Goal: Task Accomplishment & Management: Manage account settings

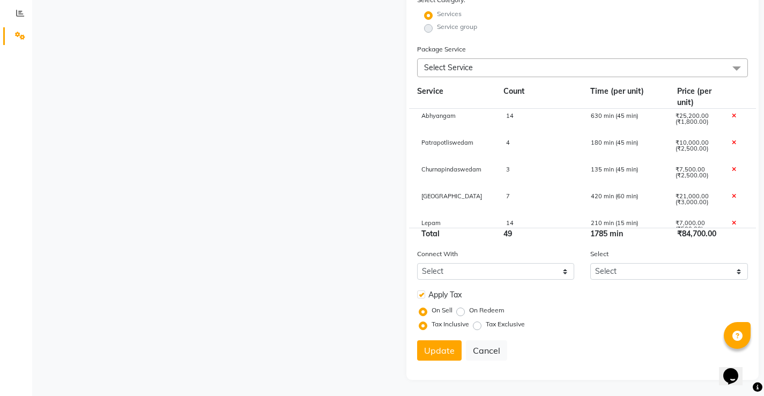
scroll to position [42, 0]
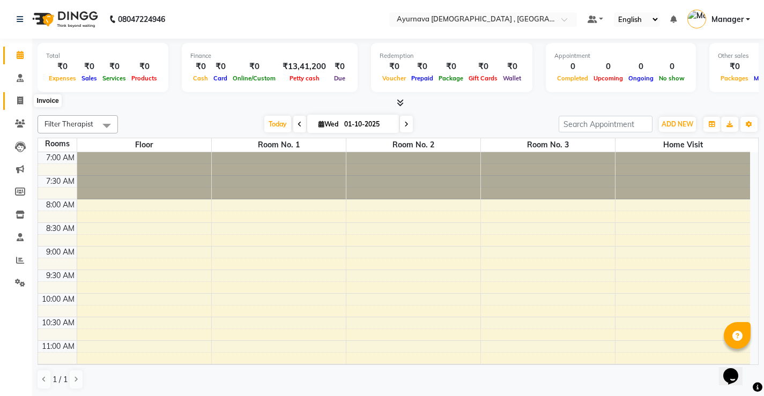
click at [19, 99] on icon at bounding box center [20, 101] width 6 height 8
select select "service"
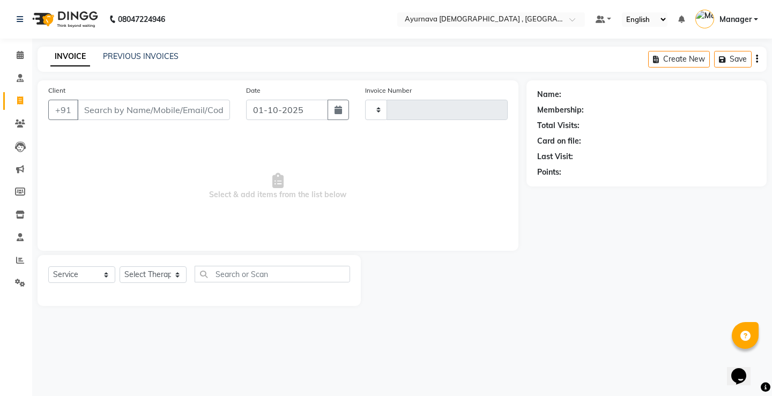
type input "1593"
select select "5587"
click at [105, 107] on input "Client" at bounding box center [153, 110] width 153 height 20
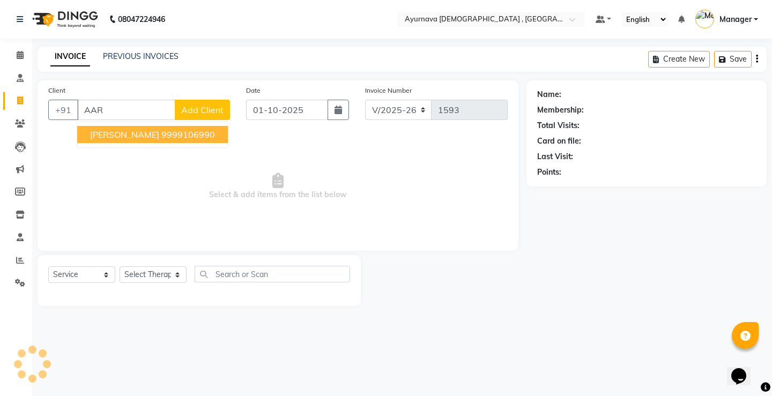
click at [94, 141] on button "Aartee Agarwal 9999106990" at bounding box center [152, 134] width 151 height 17
type input "9999106990"
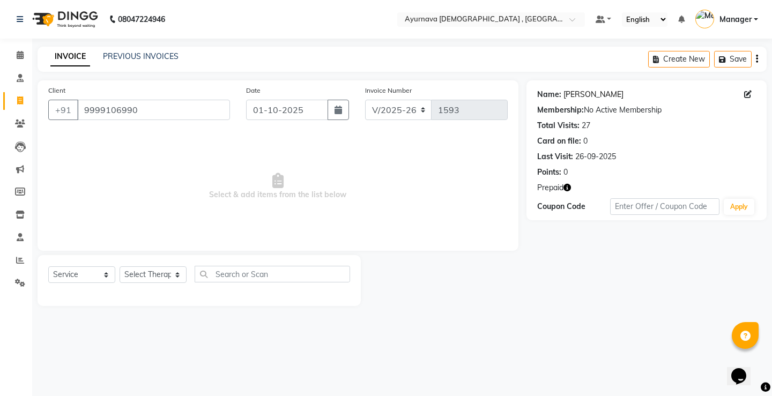
click at [594, 99] on link "[PERSON_NAME]" at bounding box center [594, 94] width 60 height 11
click at [597, 93] on link "[PERSON_NAME]" at bounding box center [594, 94] width 60 height 11
click at [597, 94] on link "[PERSON_NAME]" at bounding box center [594, 94] width 60 height 11
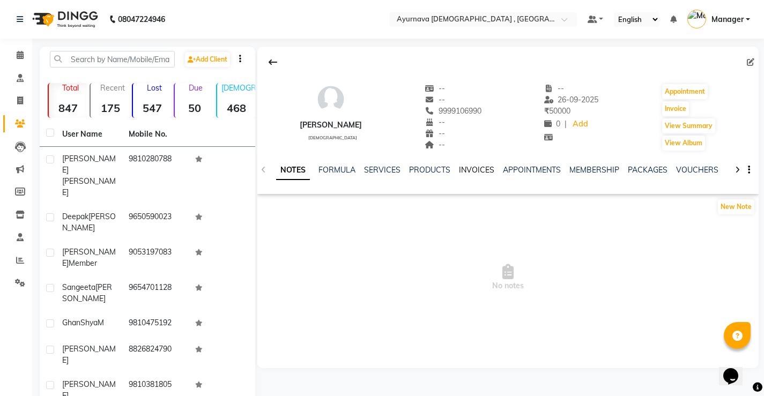
click at [477, 171] on link "INVOICES" at bounding box center [476, 170] width 35 height 10
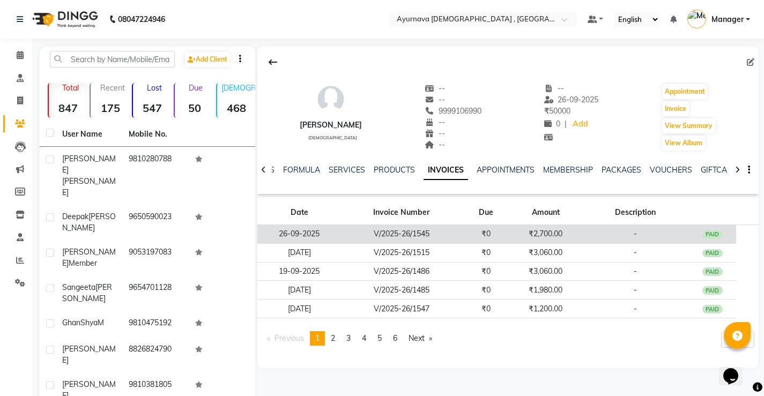
click at [315, 234] on td "26-09-2025" at bounding box center [299, 234] width 84 height 19
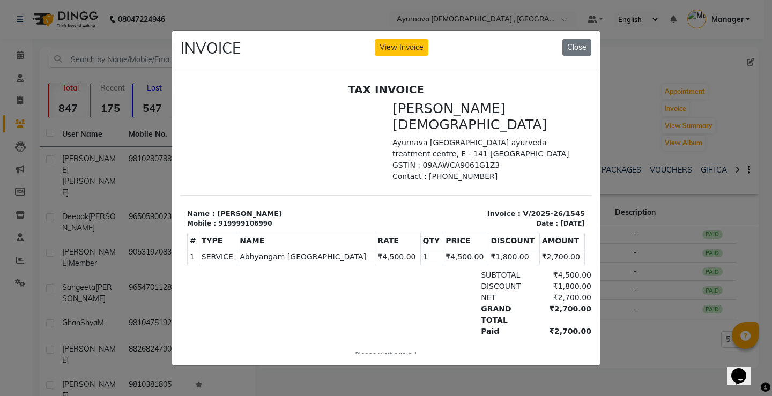
drag, startPoint x: 571, startPoint y: 37, endPoint x: 567, endPoint y: 56, distance: 19.7
click at [570, 39] on button "Close" at bounding box center [577, 47] width 29 height 17
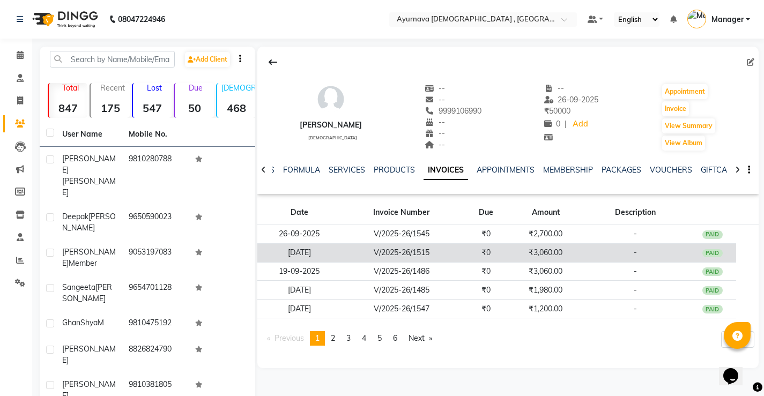
click at [403, 247] on td "V/2025-26/1515" at bounding box center [401, 252] width 121 height 19
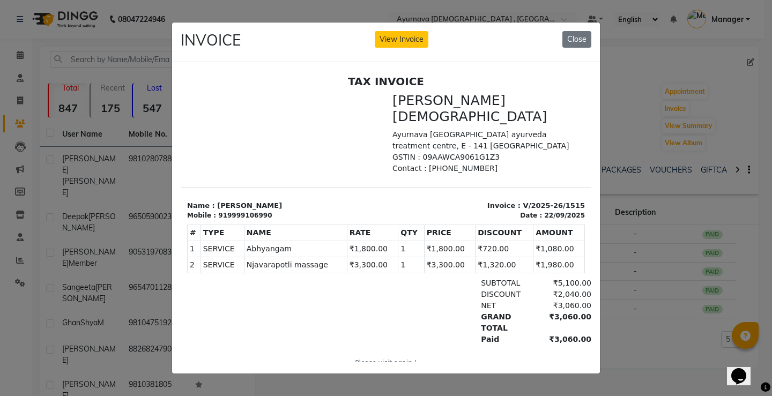
drag, startPoint x: 580, startPoint y: 33, endPoint x: 579, endPoint y: 51, distance: 18.8
click at [580, 33] on button "Close" at bounding box center [577, 39] width 29 height 17
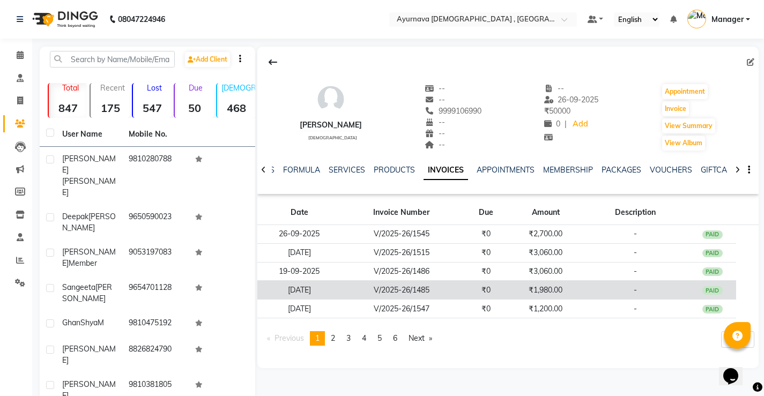
click at [437, 287] on td "V/2025-26/1485" at bounding box center [401, 290] width 121 height 19
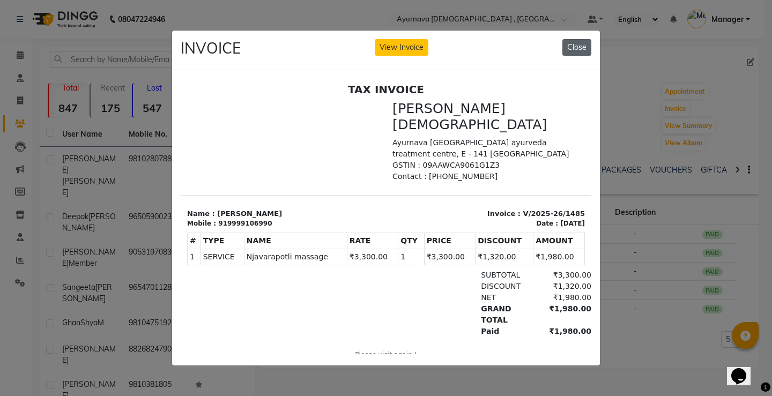
click at [582, 41] on button "Close" at bounding box center [577, 47] width 29 height 17
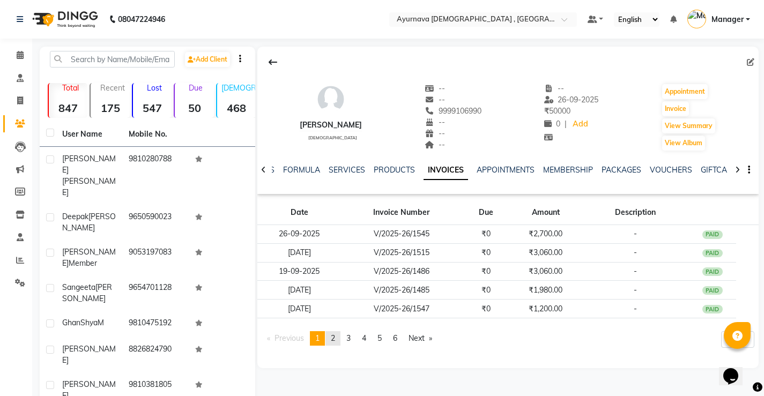
click at [333, 338] on link "page 2" at bounding box center [333, 338] width 15 height 14
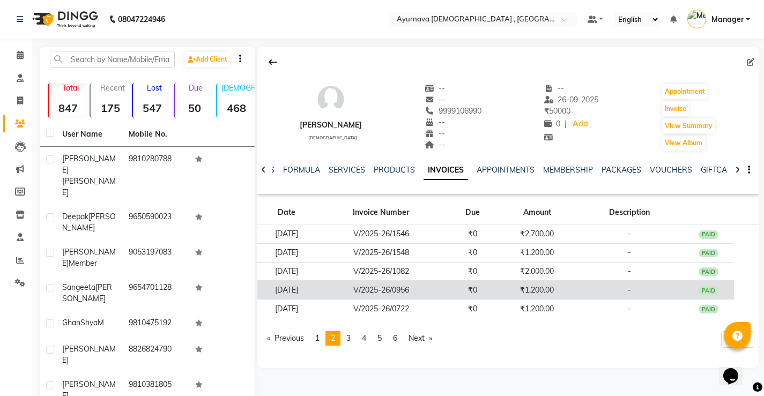
click at [408, 292] on td "V/2025-26/0956" at bounding box center [380, 290] width 131 height 19
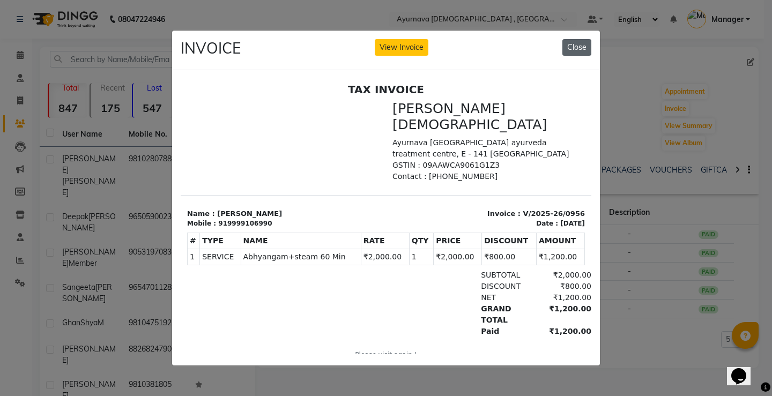
click at [578, 42] on button "Close" at bounding box center [577, 47] width 29 height 17
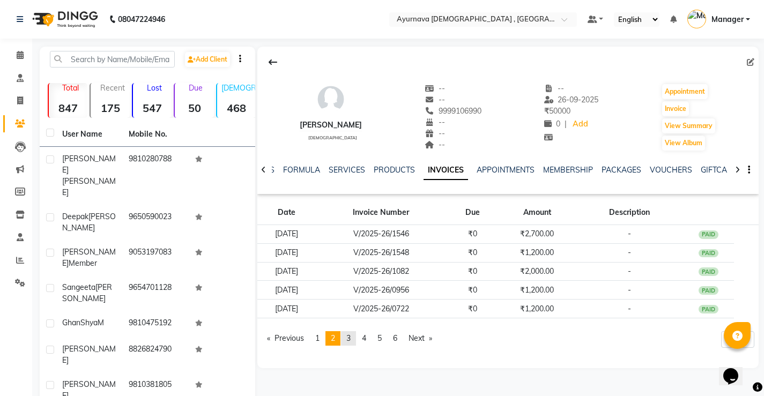
click at [350, 340] on span "3" at bounding box center [348, 339] width 4 height 10
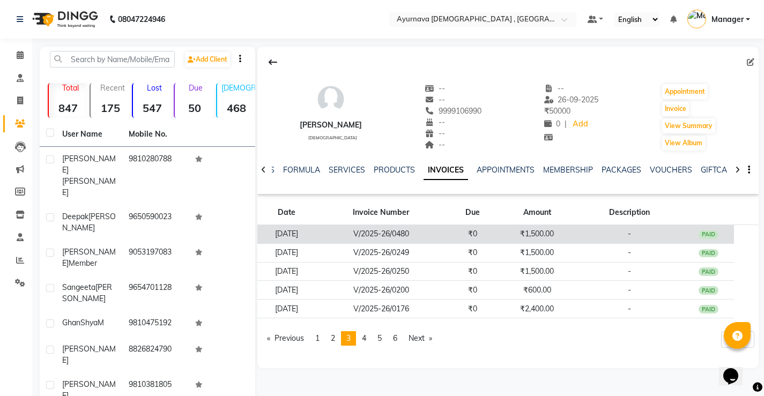
click at [366, 234] on td "V/2025-26/0480" at bounding box center [380, 234] width 131 height 19
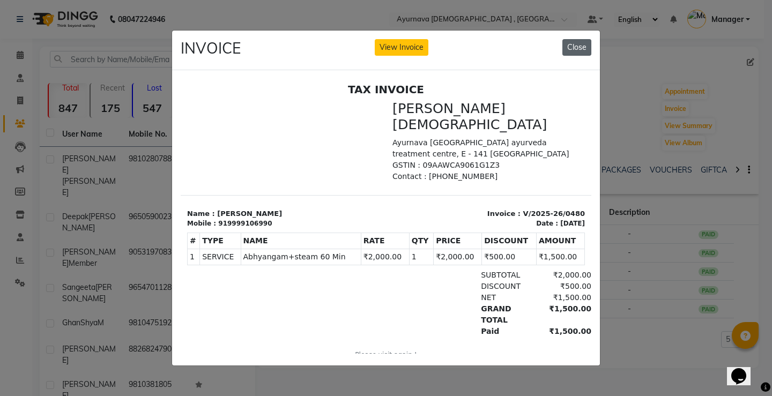
click at [575, 43] on button "Close" at bounding box center [577, 47] width 29 height 17
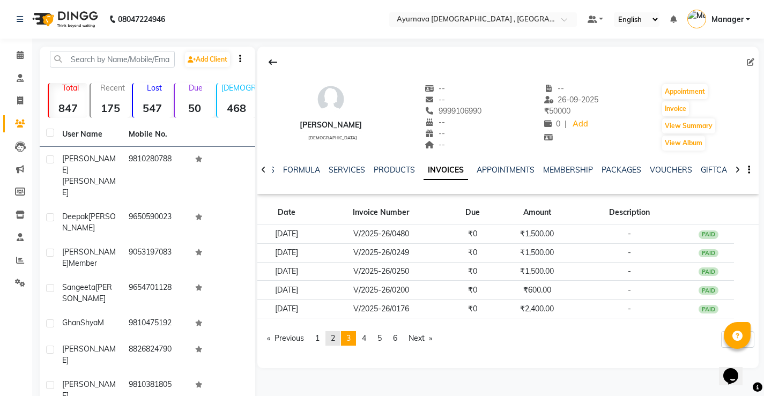
click at [332, 341] on link "page 2" at bounding box center [333, 338] width 15 height 14
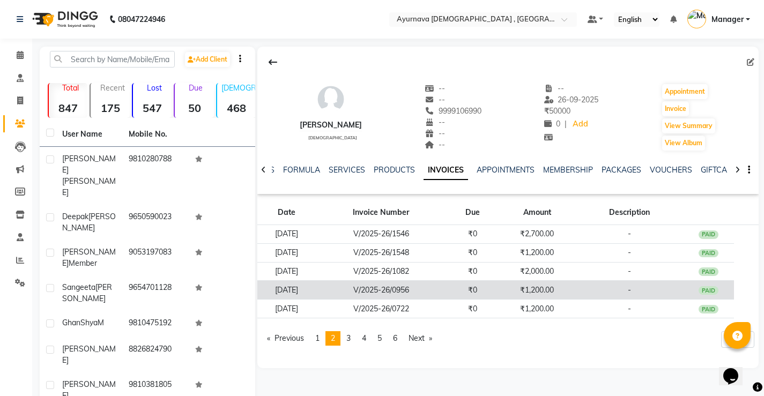
click at [416, 295] on td "V/2025-26/0956" at bounding box center [380, 290] width 131 height 19
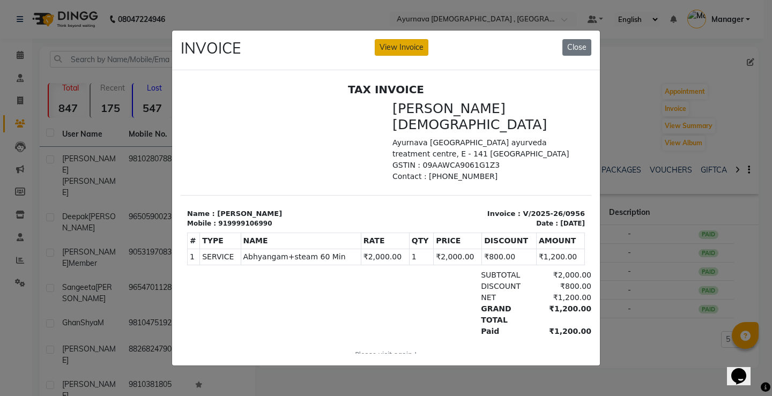
click at [406, 40] on button "View Invoice" at bounding box center [402, 47] width 54 height 17
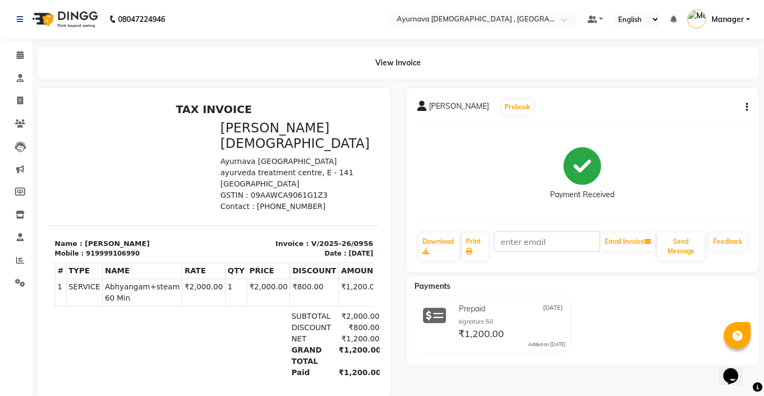
click at [747, 107] on icon "button" at bounding box center [747, 107] width 2 height 1
click at [684, 121] on div "Edit Invoice" at bounding box center [693, 120] width 73 height 13
select select "service"
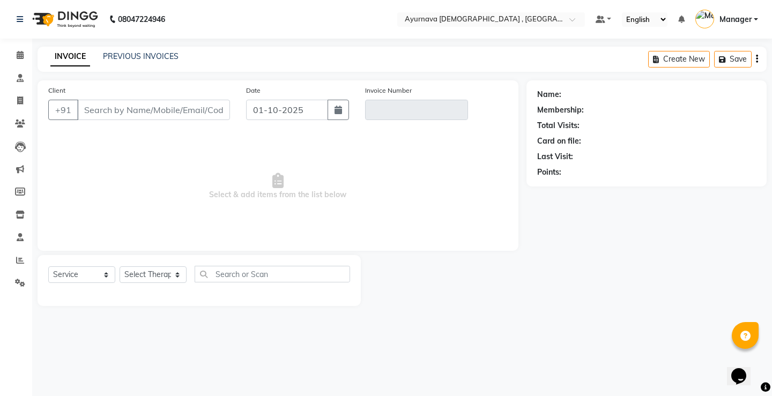
type input "9999106990"
type input "V/2025-26/0956"
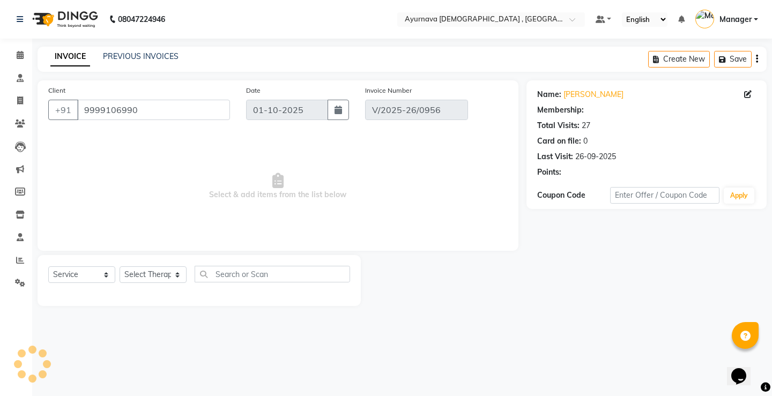
type input "[DATE]"
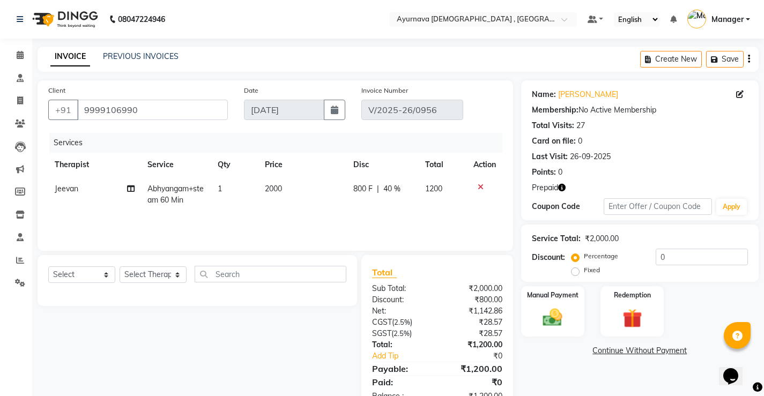
click at [481, 186] on icon at bounding box center [481, 187] width 6 height 8
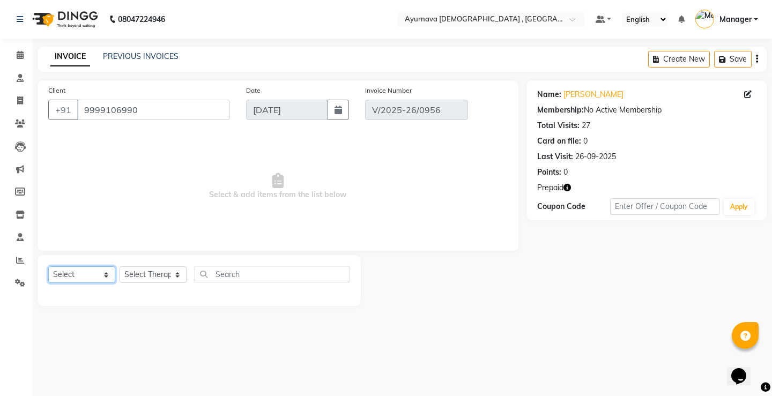
click at [100, 274] on select "Select Service Product Membership Package Voucher Prepaid Gift Card" at bounding box center [81, 275] width 67 height 17
select select "service"
click at [48, 267] on select "Select Service Product Membership Package Voucher Prepaid Gift Card" at bounding box center [81, 275] width 67 height 17
click at [105, 276] on select "Select Service Product Membership Package Voucher Prepaid Gift Card" at bounding box center [81, 275] width 67 height 17
click at [48, 267] on select "Select Service Product Membership Package Voucher Prepaid Gift Card" at bounding box center [81, 275] width 67 height 17
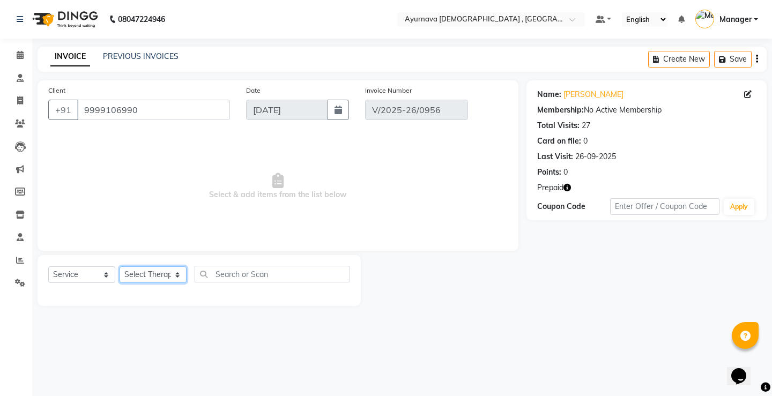
click at [173, 278] on select "Select Therapist [PERSON_NAME] Anjali [PERSON_NAME] ji [PERSON_NAME] [PERSON_NA…" at bounding box center [153, 275] width 67 height 17
select select "62346"
click at [120, 267] on select "Select Therapist [PERSON_NAME] Anjali [PERSON_NAME] ji [PERSON_NAME] [PERSON_NA…" at bounding box center [153, 275] width 67 height 17
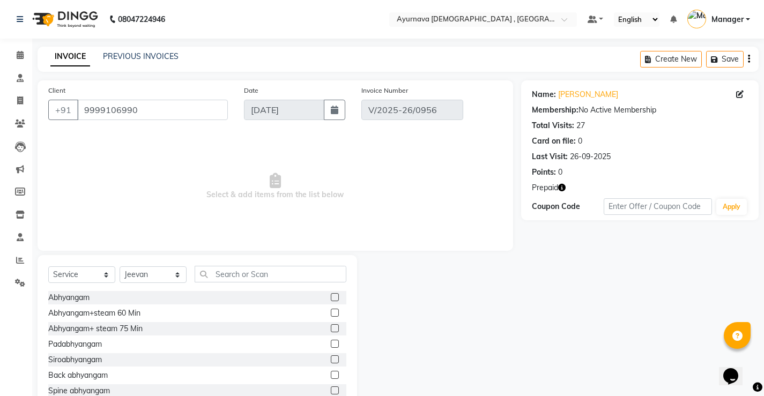
click at [331, 328] on label at bounding box center [335, 328] width 8 height 8
click at [331, 328] on input "checkbox" at bounding box center [334, 329] width 7 height 7
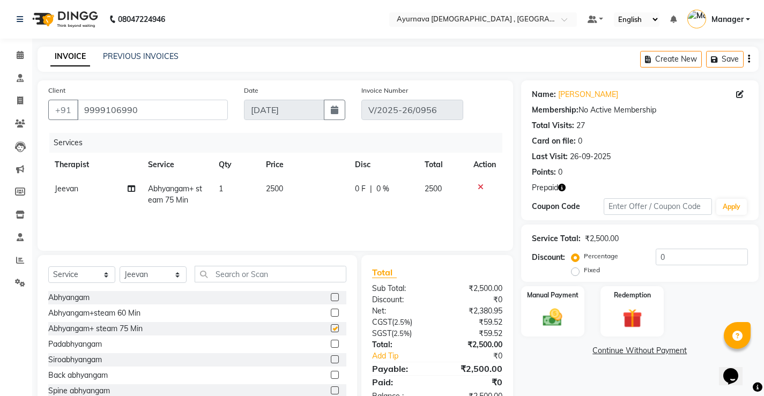
checkbox input "false"
click at [666, 259] on input "0" at bounding box center [702, 257] width 92 height 17
type input "40"
click at [625, 317] on img at bounding box center [632, 318] width 33 height 25
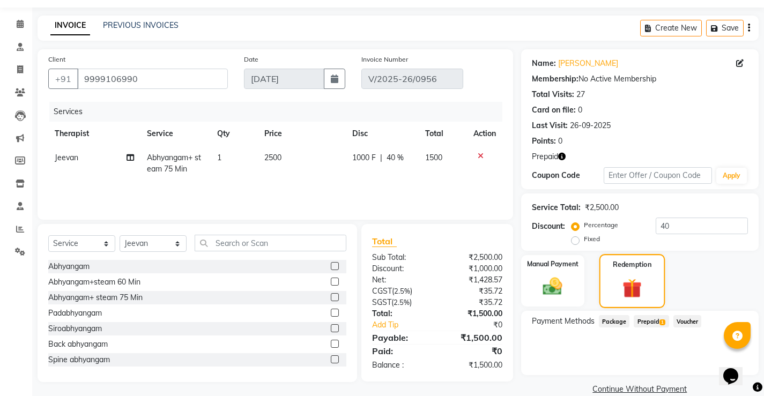
scroll to position [48, 0]
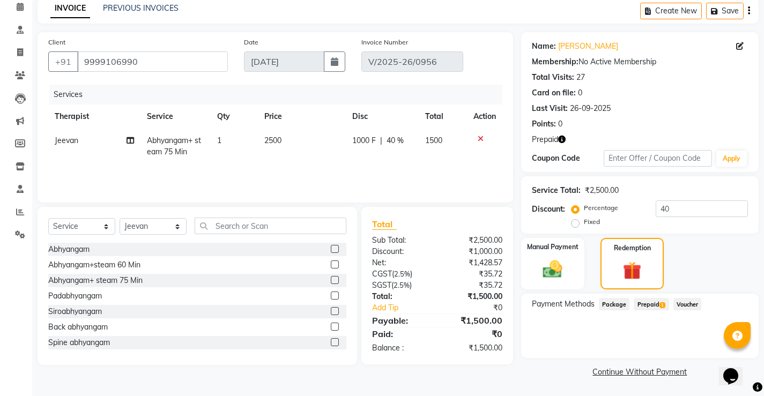
click at [649, 306] on span "Prepaid 1" at bounding box center [651, 304] width 35 height 12
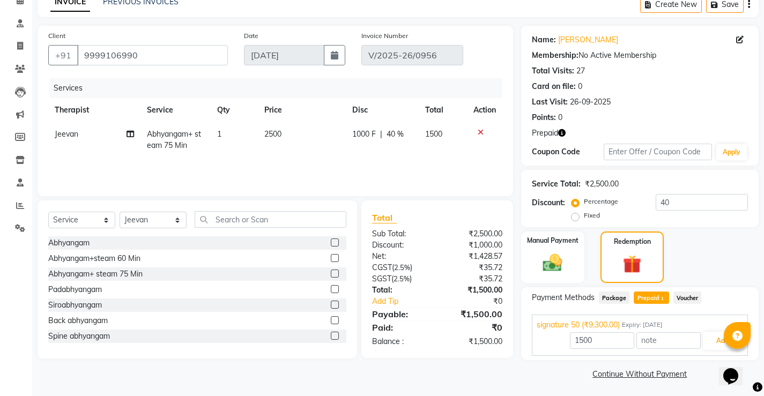
scroll to position [57, 0]
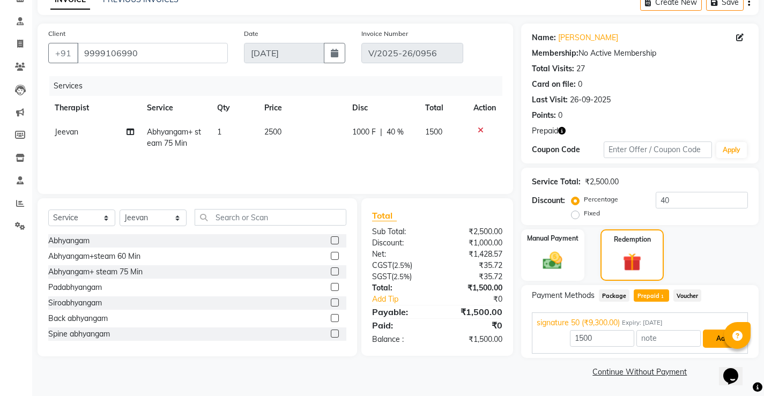
click at [710, 342] on button "Add" at bounding box center [722, 339] width 39 height 18
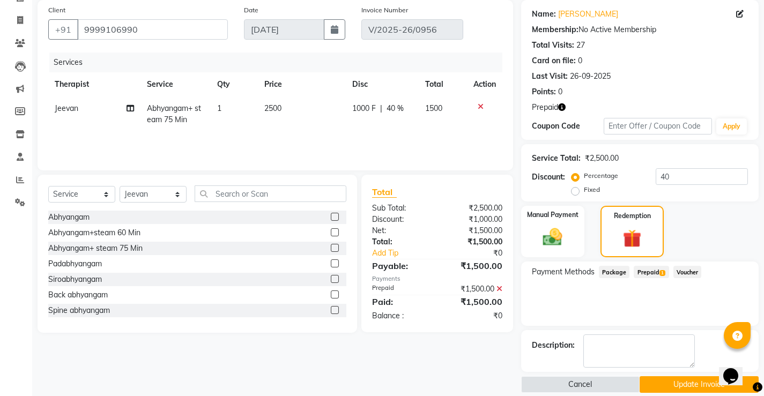
scroll to position [93, 0]
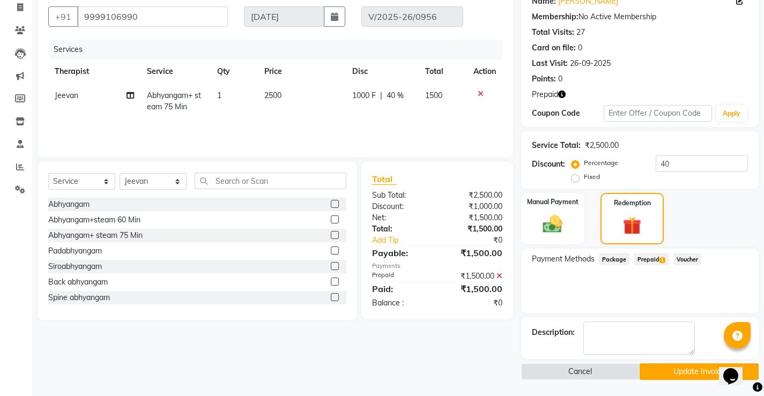
click at [657, 372] on button "Update Invoice" at bounding box center [699, 372] width 119 height 17
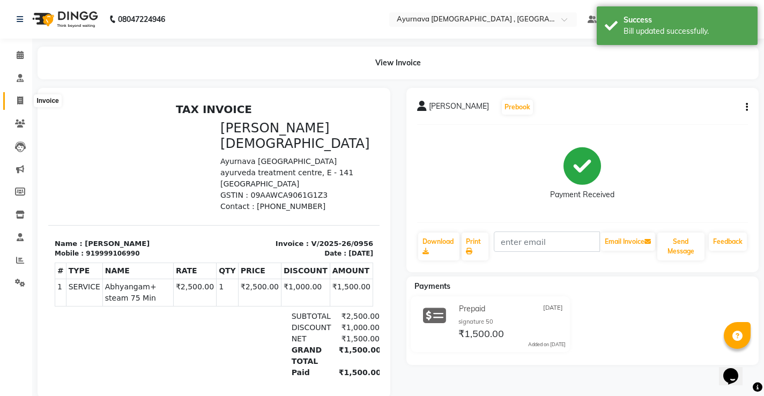
click at [14, 101] on span at bounding box center [20, 101] width 19 height 12
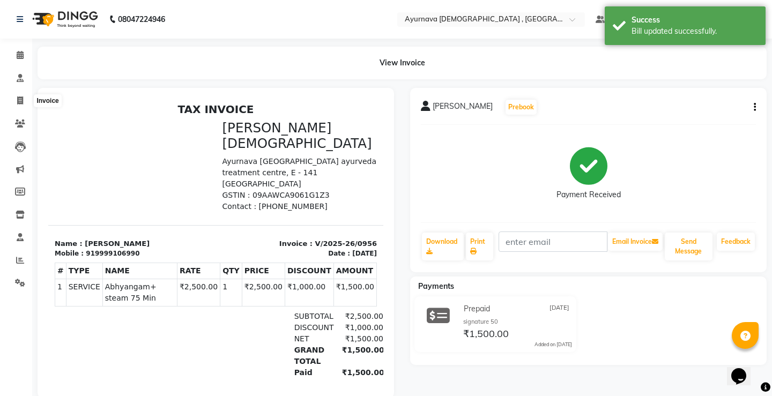
select select "5587"
select select "service"
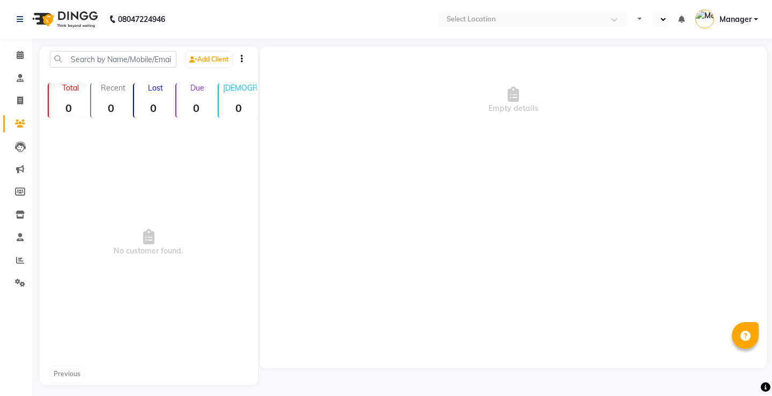
select select "en"
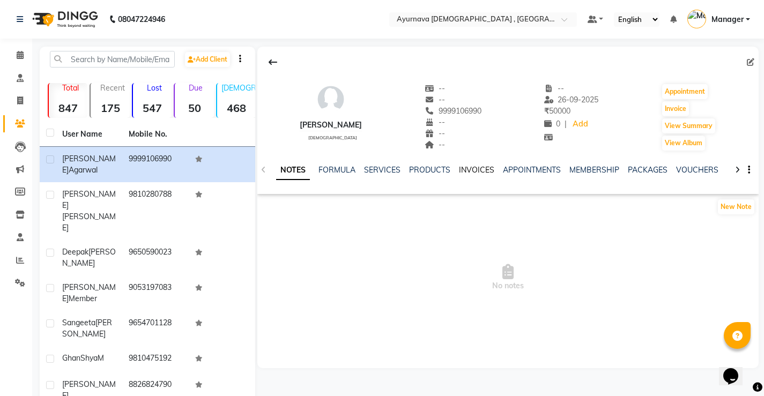
click at [464, 169] on link "INVOICES" at bounding box center [476, 170] width 35 height 10
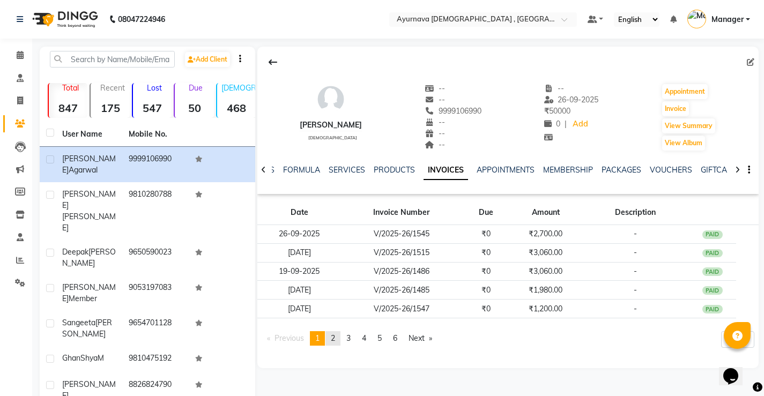
click at [335, 336] on span "2" at bounding box center [333, 339] width 4 height 10
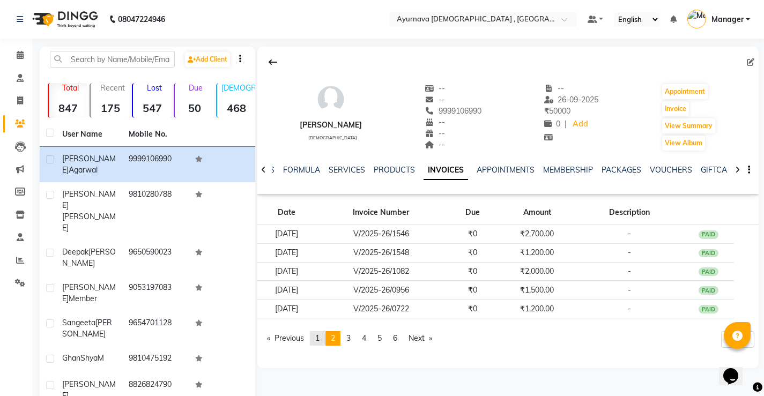
click at [320, 341] on span "1" at bounding box center [317, 339] width 4 height 10
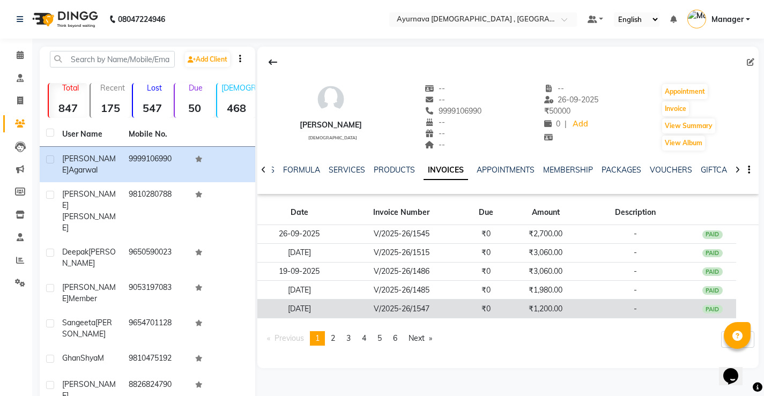
click at [450, 307] on td "V/2025-26/1547" at bounding box center [401, 309] width 121 height 19
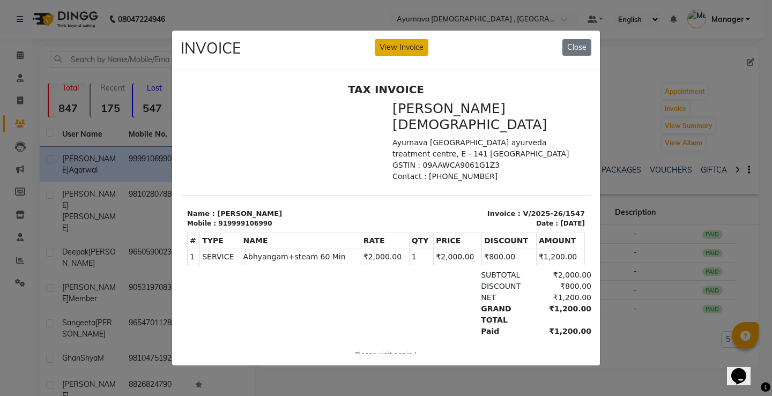
click at [405, 42] on button "View Invoice" at bounding box center [402, 47] width 54 height 17
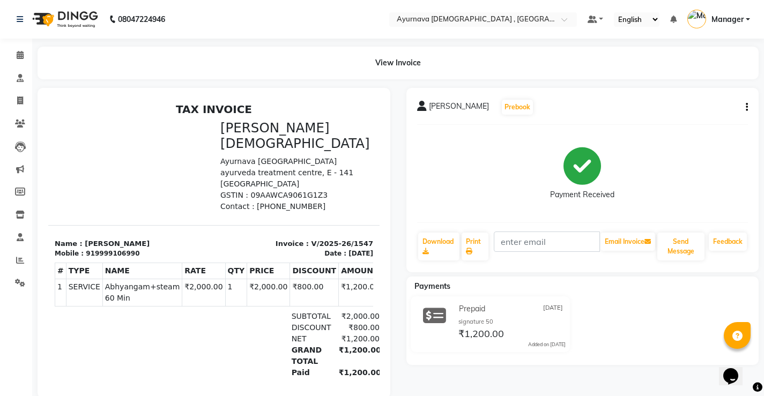
click at [747, 107] on icon "button" at bounding box center [747, 107] width 2 height 1
click at [682, 123] on div "Edit Invoice" at bounding box center [693, 120] width 73 height 13
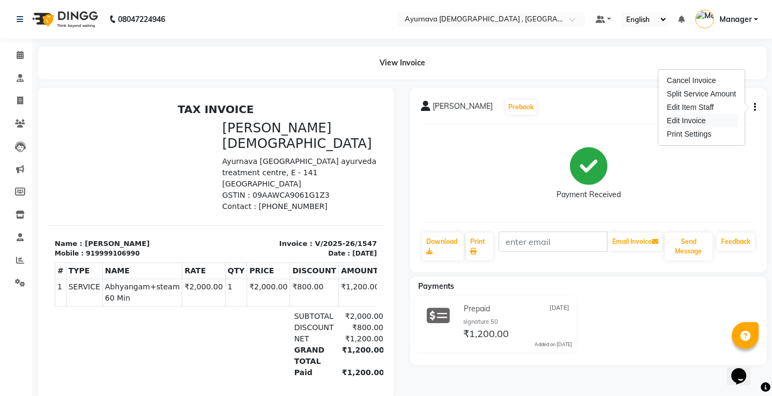
select select "service"
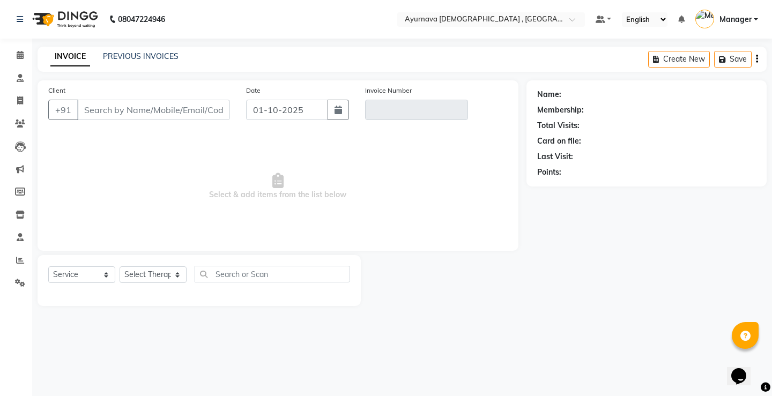
type input "9999106990"
type input "V/2025-26/1547"
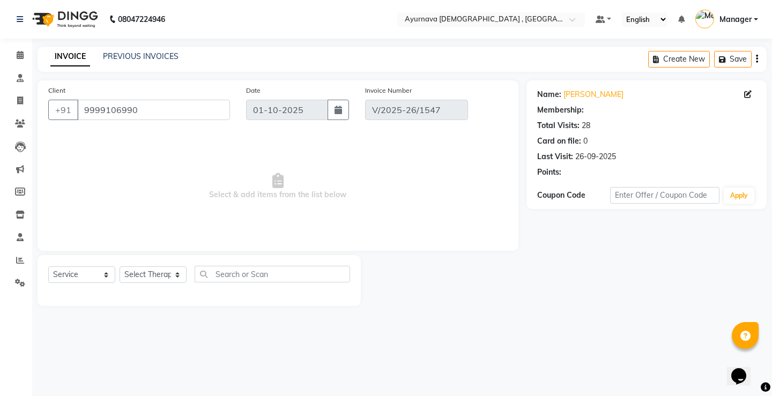
type input "[DATE]"
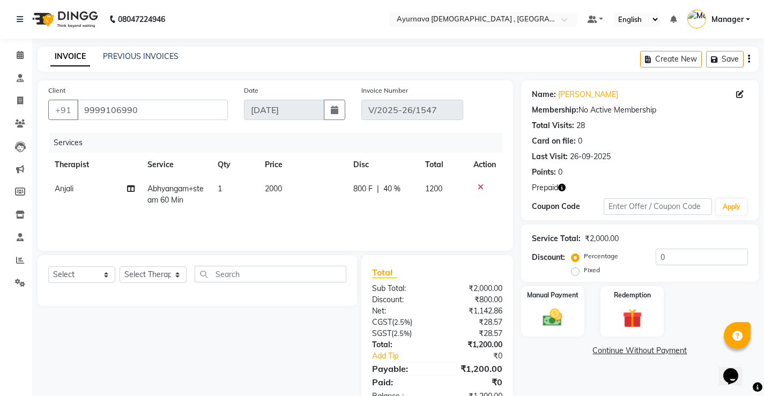
click at [480, 187] on icon at bounding box center [481, 187] width 6 height 8
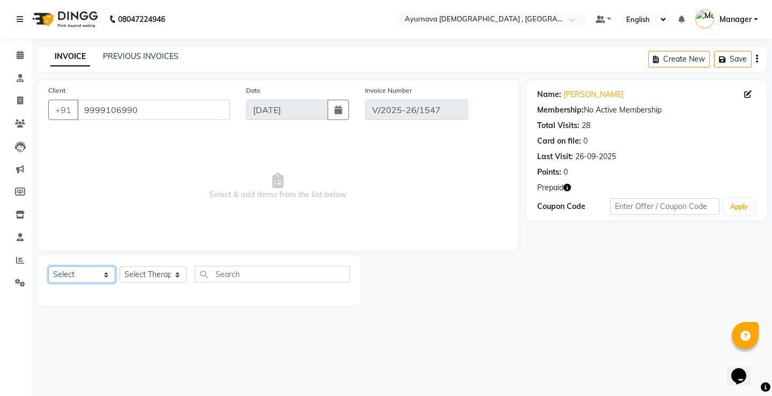
click at [100, 272] on select "Select Service Product Membership Package Voucher Prepaid Gift Card" at bounding box center [81, 275] width 67 height 17
select select "service"
click at [48, 267] on select "Select Service Product Membership Package Voucher Prepaid Gift Card" at bounding box center [81, 275] width 67 height 17
click at [159, 277] on select "Select Therapist Abhinav Anjali Anjali kalka ji ASHMITA Dileep Dr Arathy S Dr R…" at bounding box center [153, 275] width 67 height 17
select select "83764"
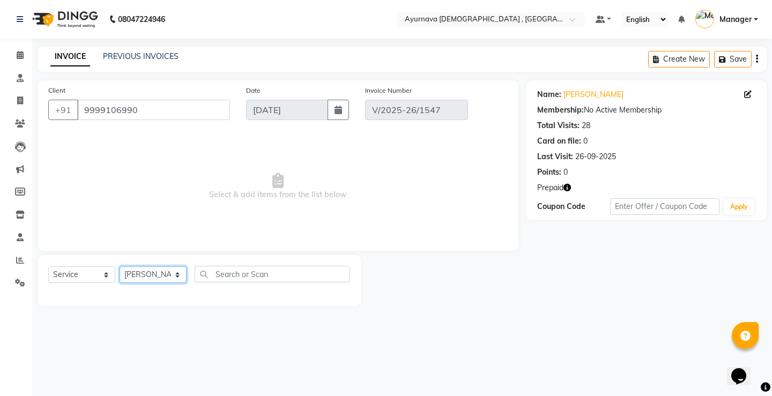
click at [120, 267] on select "Select Therapist Abhinav Anjali Anjali kalka ji ASHMITA Dileep Dr Arathy S Dr R…" at bounding box center [153, 275] width 67 height 17
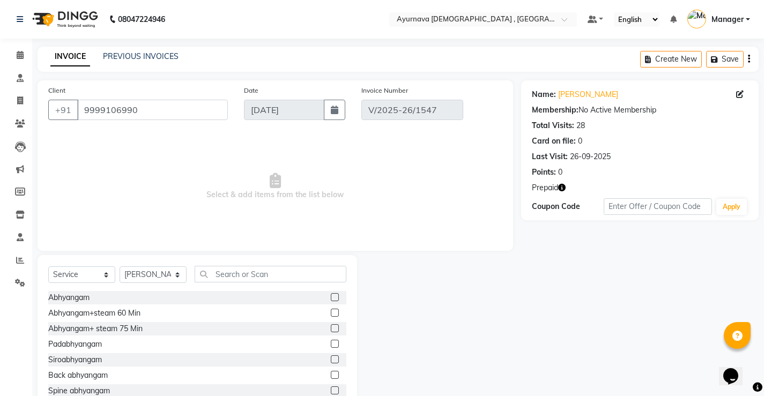
click at [331, 329] on label at bounding box center [335, 328] width 8 height 8
click at [331, 329] on input "checkbox" at bounding box center [334, 329] width 7 height 7
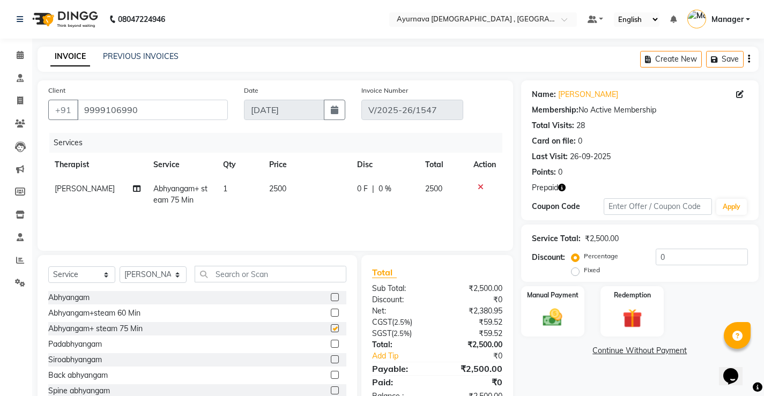
checkbox input "false"
click at [656, 260] on input "0" at bounding box center [702, 257] width 92 height 17
type input "40"
click at [627, 329] on img at bounding box center [632, 318] width 33 height 25
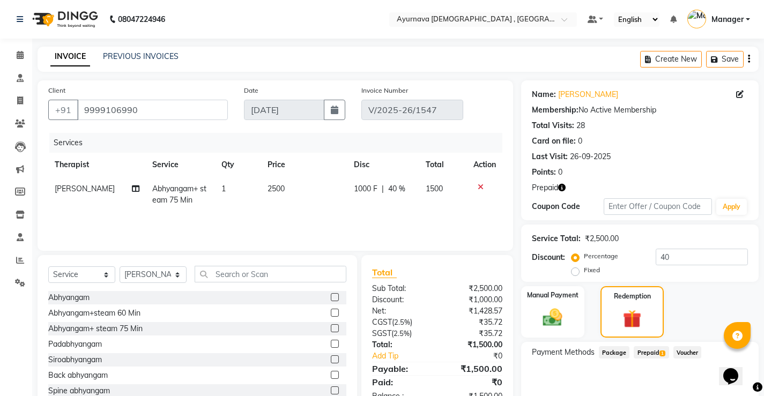
scroll to position [48, 0]
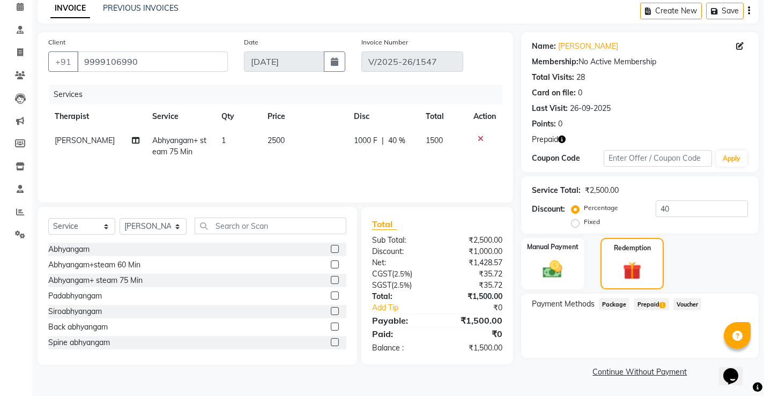
click at [657, 302] on span "Prepaid 1" at bounding box center [651, 304] width 35 height 12
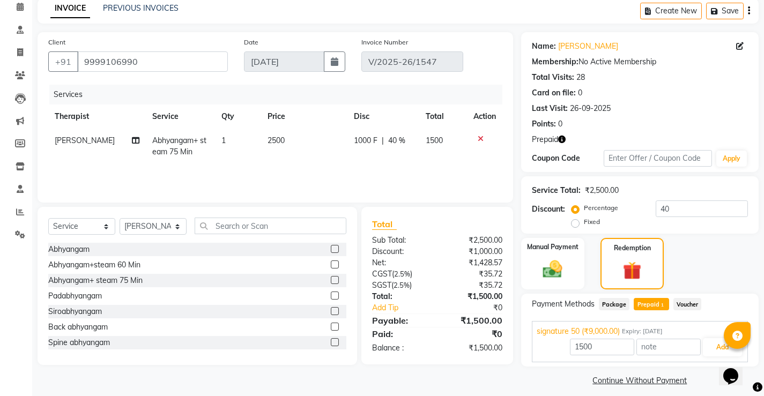
scroll to position [57, 0]
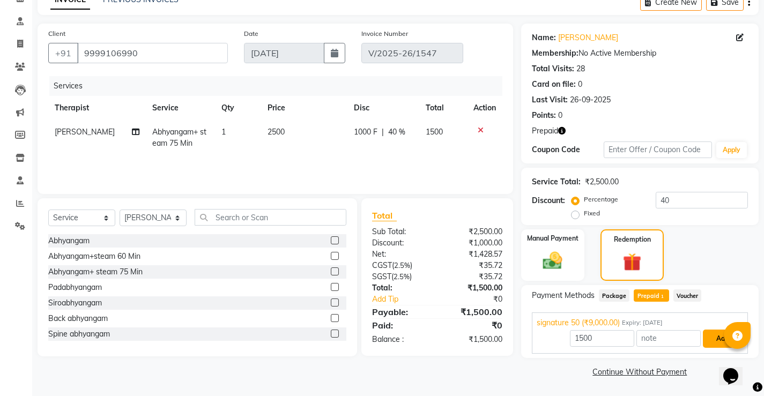
click at [720, 338] on button "Add" at bounding box center [722, 339] width 39 height 18
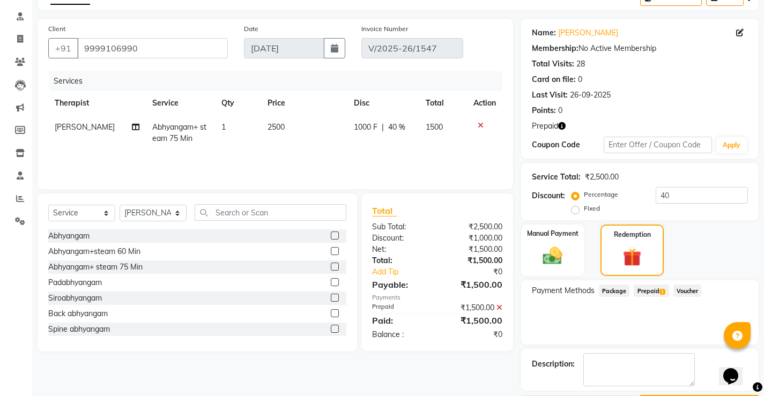
scroll to position [93, 0]
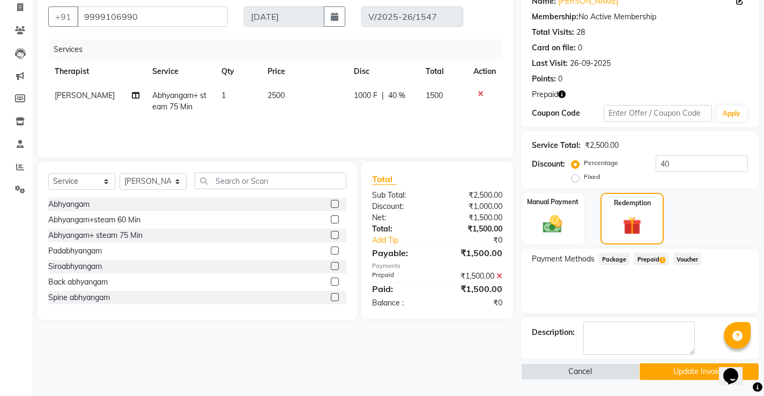
click at [668, 372] on button "Update Invoice" at bounding box center [699, 372] width 119 height 17
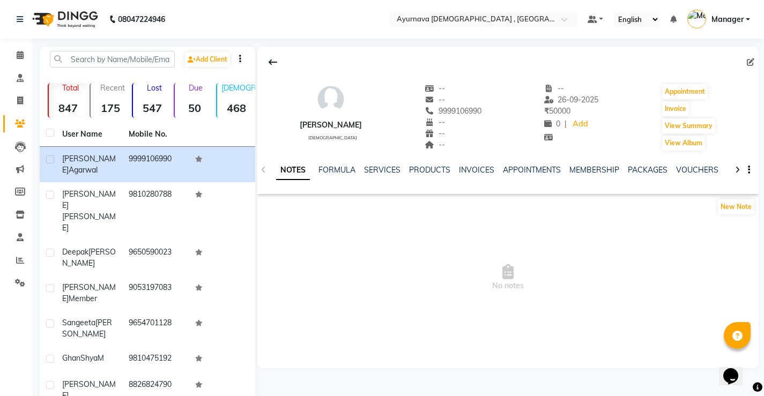
click at [476, 164] on div "NOTES FORMULA SERVICES PRODUCTS INVOICES APPOINTMENTS MEMBERSHIP PACKAGES VOUCH…" at bounding box center [507, 170] width 501 height 37
click at [465, 171] on link "INVOICES" at bounding box center [476, 170] width 35 height 10
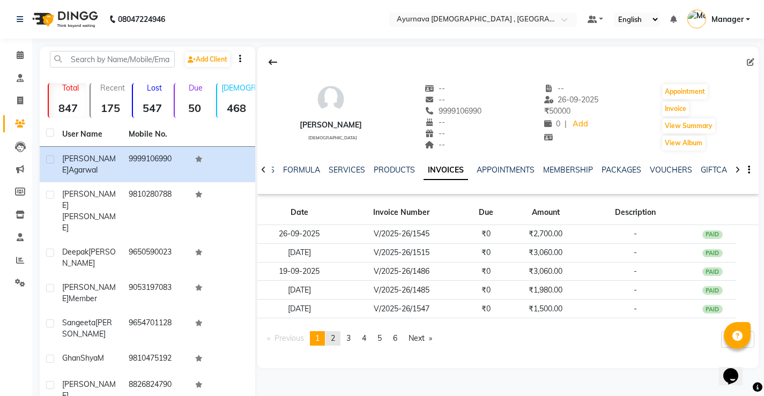
click at [335, 341] on span "2" at bounding box center [333, 339] width 4 height 10
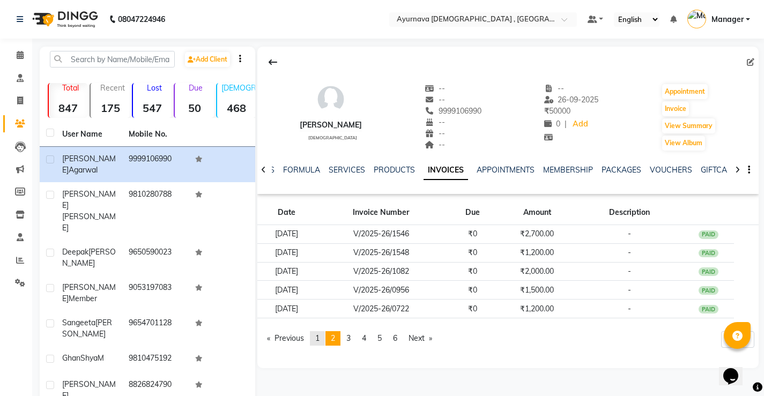
click at [320, 342] on span "1" at bounding box center [317, 339] width 4 height 10
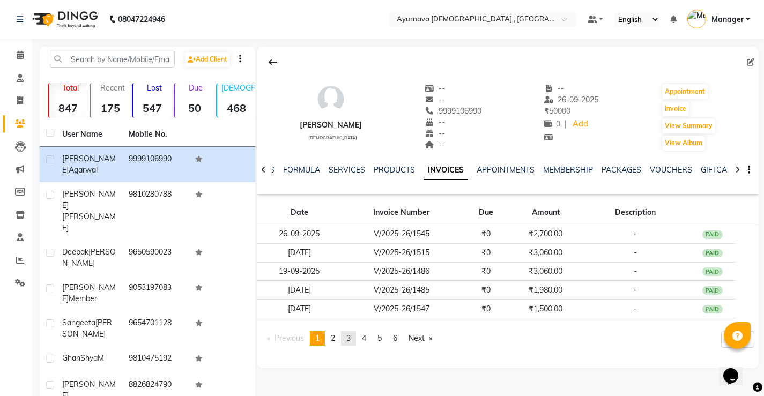
click at [349, 338] on link "page 3" at bounding box center [348, 338] width 15 height 14
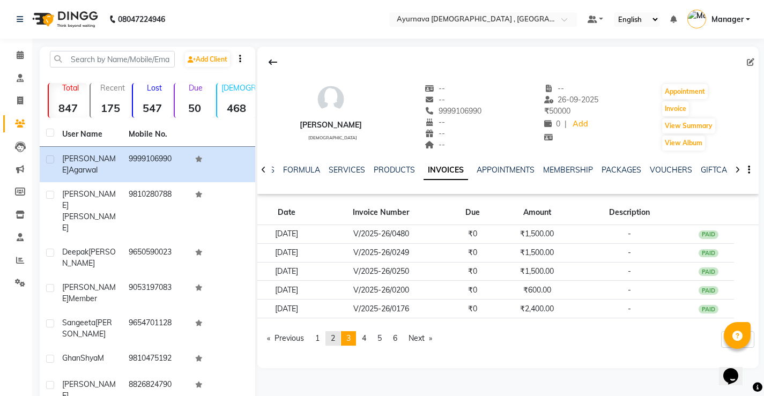
click at [335, 338] on span "2" at bounding box center [333, 339] width 4 height 10
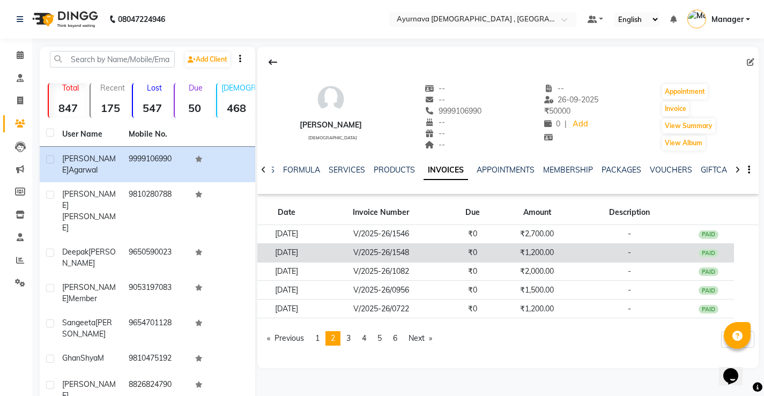
click at [447, 250] on td "V/2025-26/1548" at bounding box center [380, 252] width 131 height 19
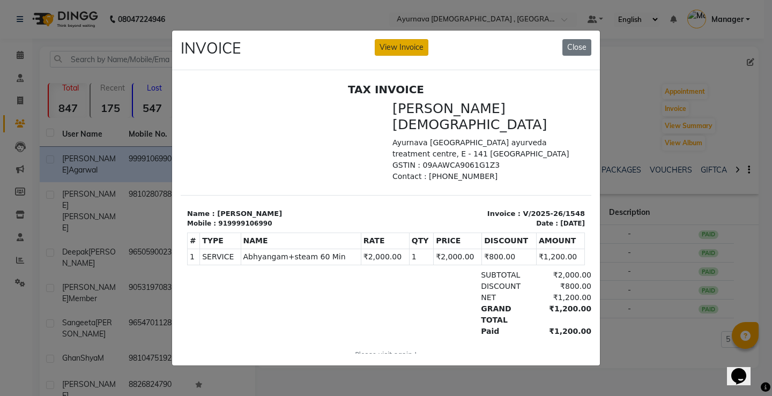
click at [395, 39] on button "View Invoice" at bounding box center [402, 47] width 54 height 17
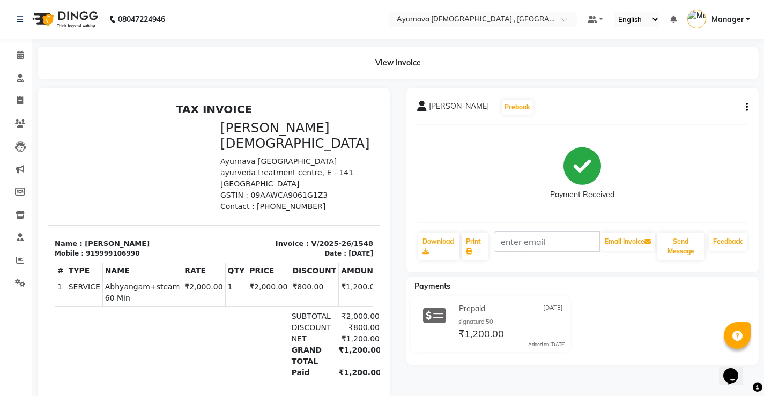
click at [747, 107] on icon "button" at bounding box center [747, 107] width 2 height 1
click at [678, 120] on div "Edit Invoice" at bounding box center [693, 120] width 73 height 13
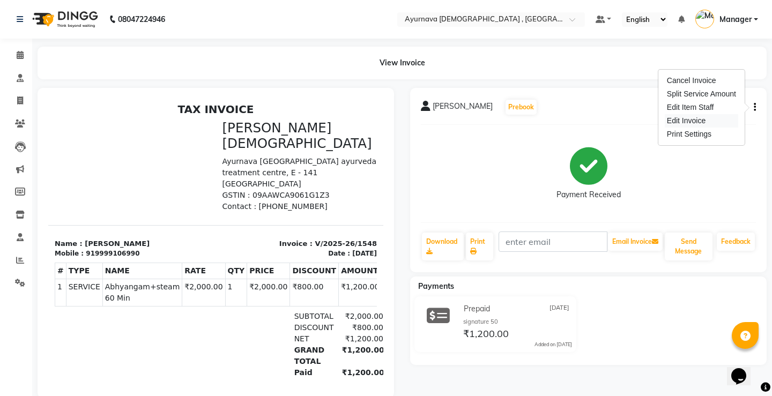
select select "service"
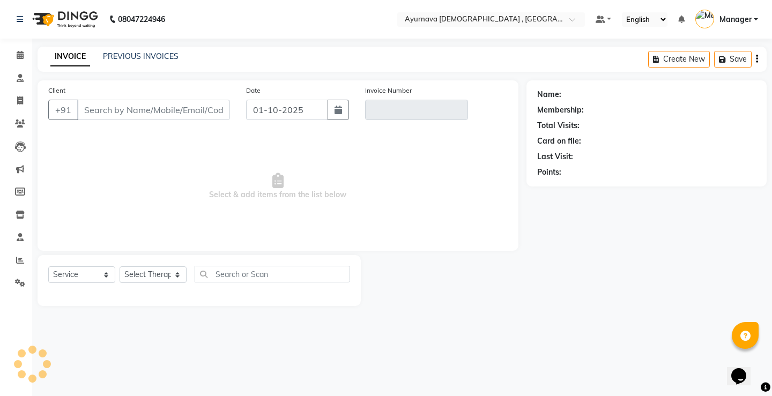
type input "9999106990"
type input "V/2025-26/1548"
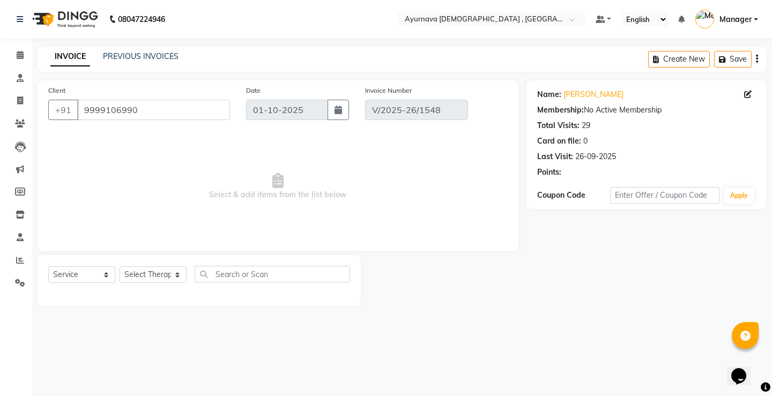
type input "[DATE]"
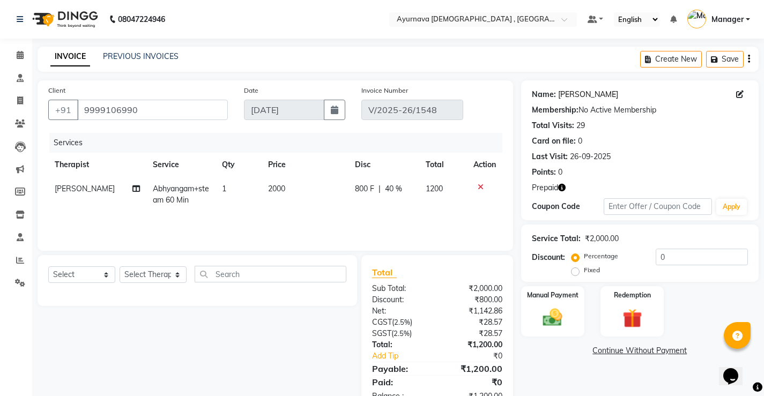
click at [585, 94] on link "[PERSON_NAME]" at bounding box center [588, 94] width 60 height 11
click at [478, 188] on icon at bounding box center [481, 187] width 6 height 8
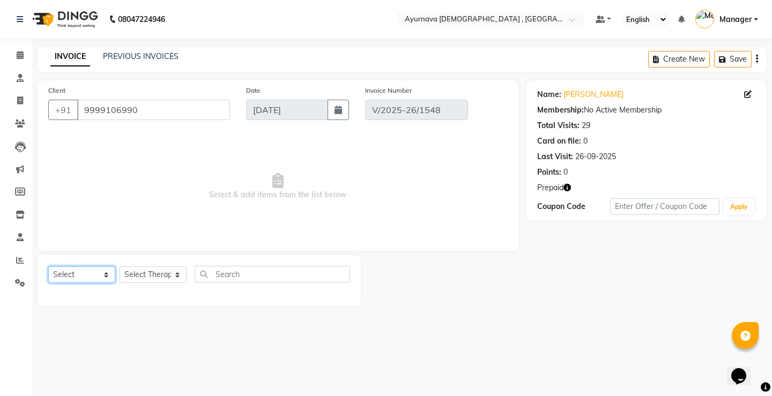
click at [80, 275] on select "Select Service Product Membership Package Voucher Prepaid Gift Card" at bounding box center [81, 275] width 67 height 17
select select "service"
click at [48, 267] on select "Select Service Product Membership Package Voucher Prepaid Gift Card" at bounding box center [81, 275] width 67 height 17
click at [153, 275] on select "Select Therapist Abhinav Anjali Anjali kalka ji ASHMITA Dileep Dr Arathy S Dr R…" at bounding box center [153, 275] width 67 height 17
select select "62346"
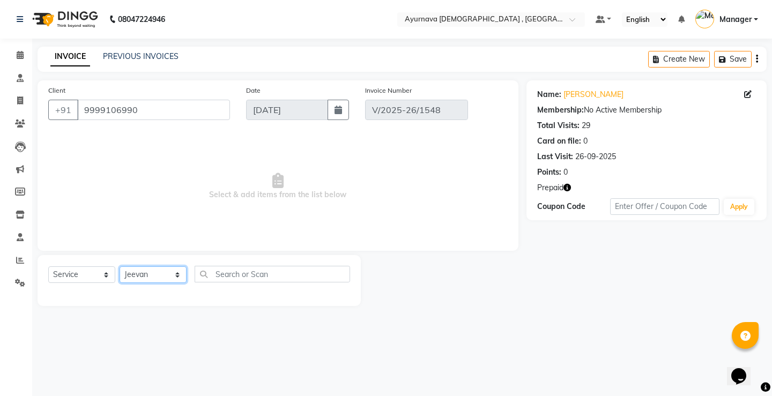
click at [120, 267] on select "Select Therapist Abhinav Anjali Anjali kalka ji ASHMITA Dileep Dr Arathy S Dr R…" at bounding box center [153, 275] width 67 height 17
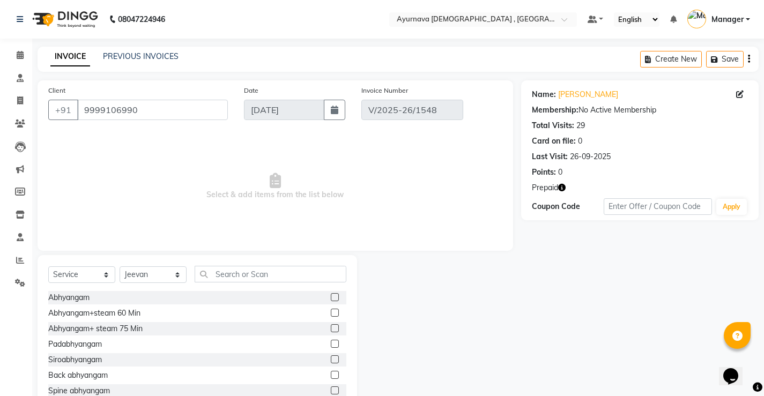
click at [331, 327] on label at bounding box center [335, 328] width 8 height 8
click at [331, 327] on input "checkbox" at bounding box center [334, 329] width 7 height 7
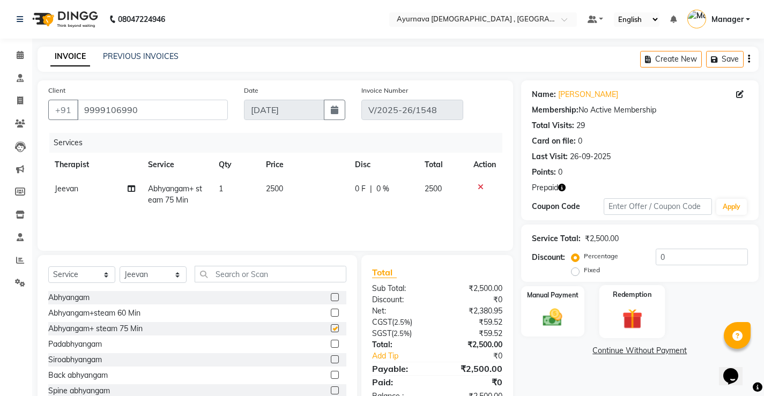
checkbox input "false"
click at [659, 256] on input "0" at bounding box center [702, 257] width 92 height 17
type input "40"
click at [639, 321] on img at bounding box center [632, 318] width 33 height 25
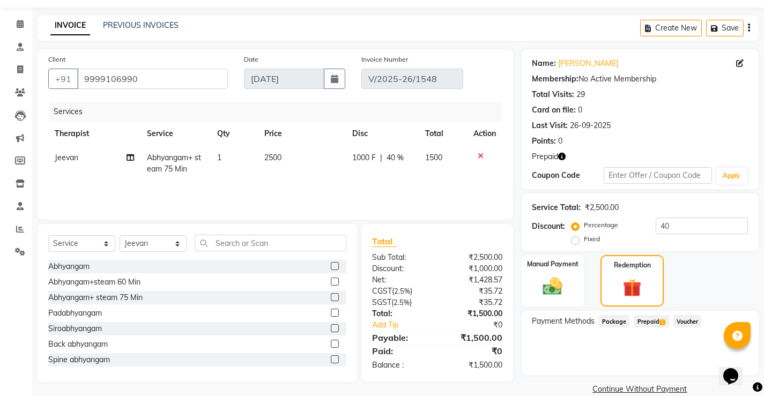
scroll to position [48, 0]
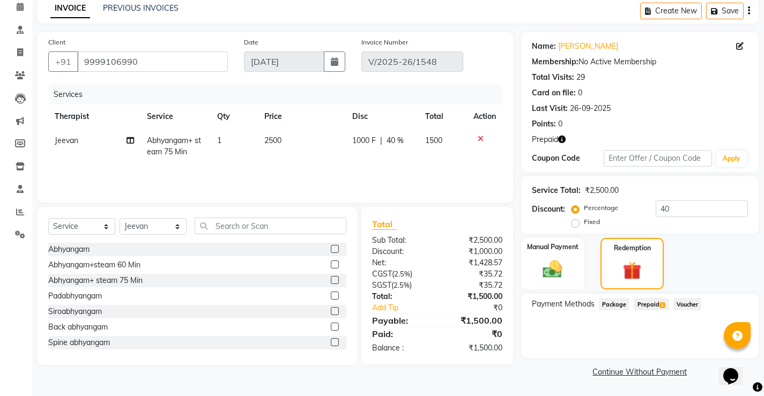
click at [648, 306] on span "Prepaid 1" at bounding box center [651, 304] width 35 height 12
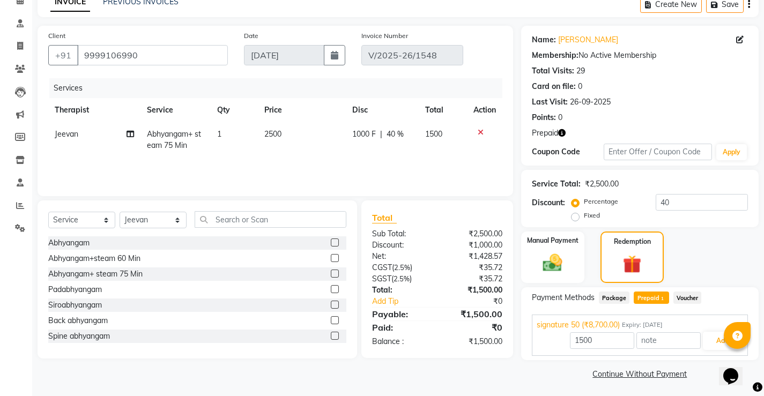
scroll to position [57, 0]
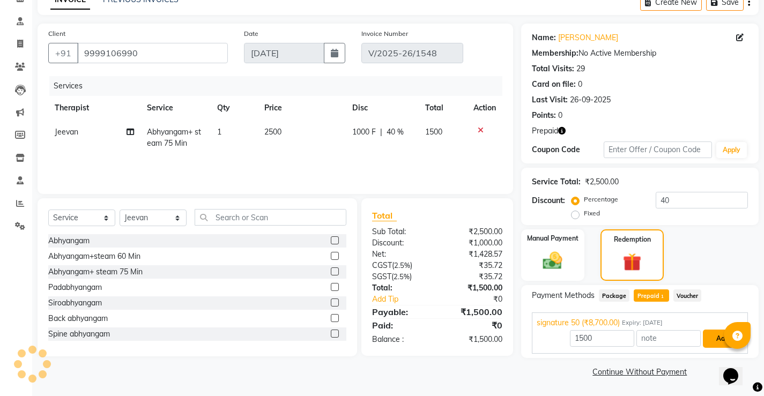
click at [711, 342] on button "Add" at bounding box center [722, 339] width 39 height 18
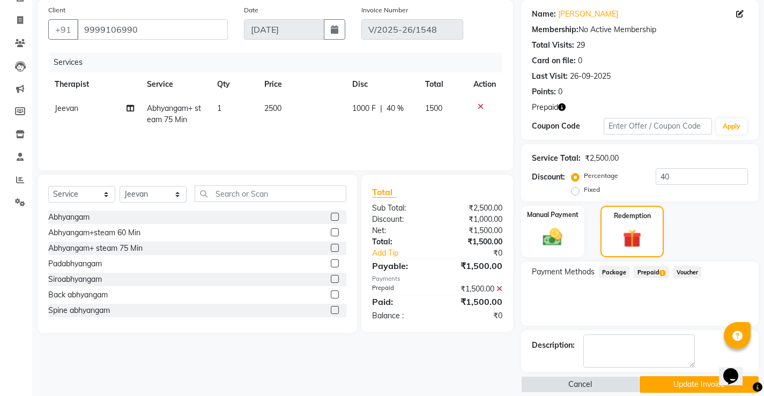
scroll to position [93, 0]
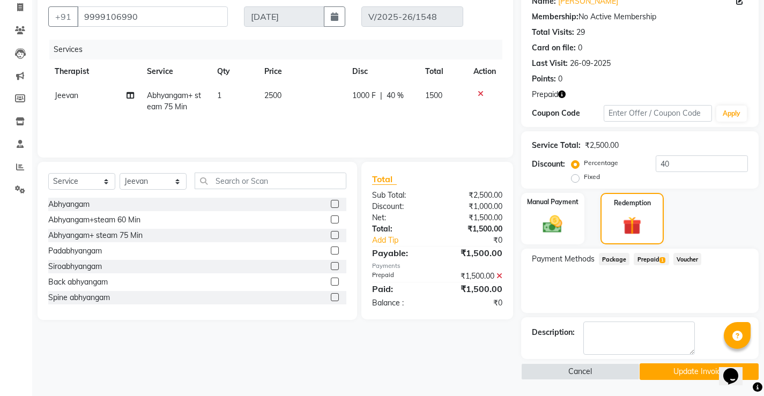
click at [686, 368] on button "Update Invoice" at bounding box center [699, 372] width 119 height 17
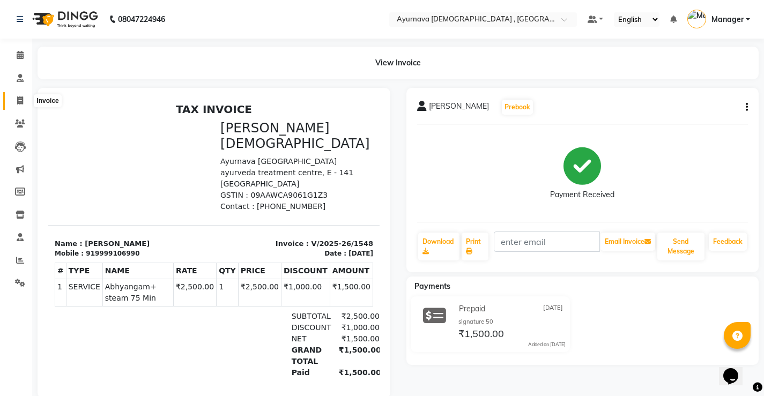
click at [21, 98] on icon at bounding box center [20, 101] width 6 height 8
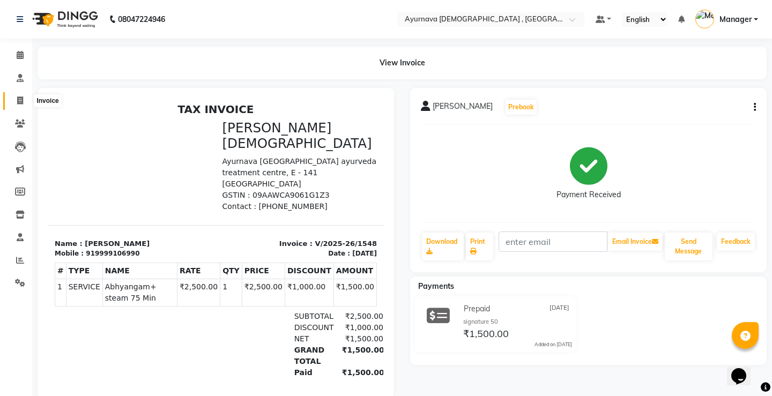
select select "5587"
select select "service"
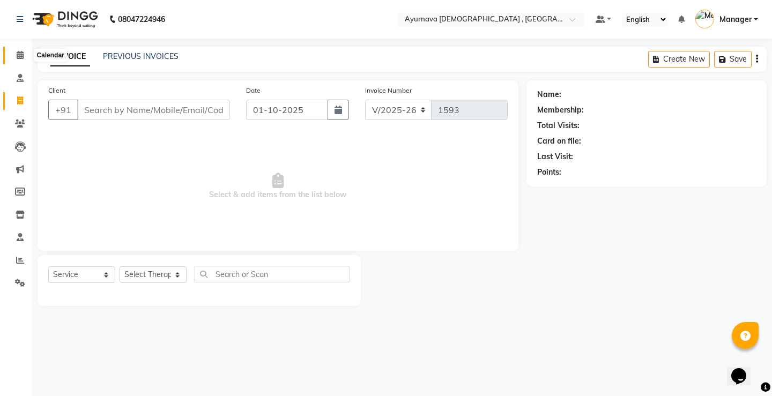
click at [15, 50] on span at bounding box center [20, 55] width 19 height 12
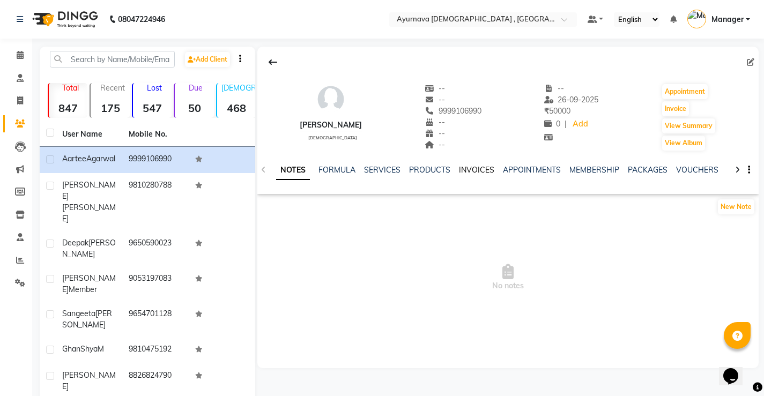
click at [479, 172] on link "INVOICES" at bounding box center [476, 170] width 35 height 10
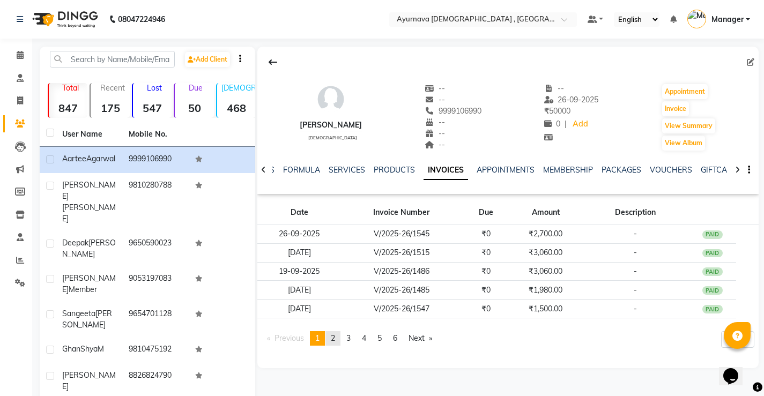
click at [335, 338] on span "2" at bounding box center [333, 339] width 4 height 10
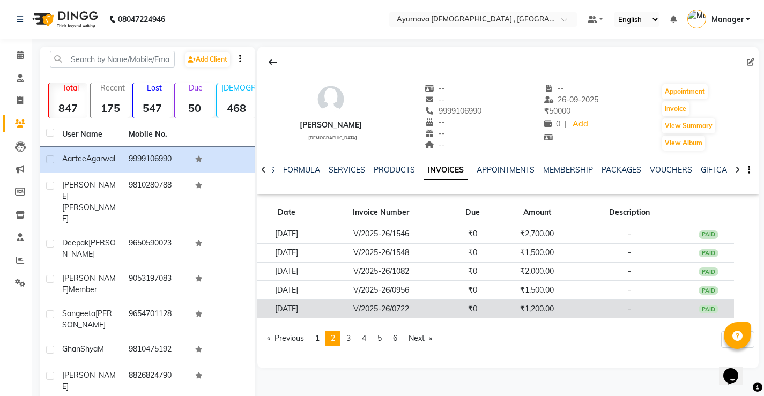
click at [478, 305] on td "₹0" at bounding box center [473, 309] width 52 height 19
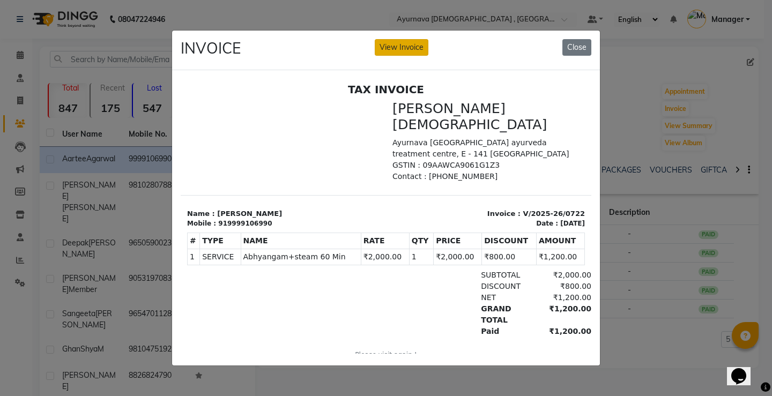
click at [395, 39] on button "View Invoice" at bounding box center [402, 47] width 54 height 17
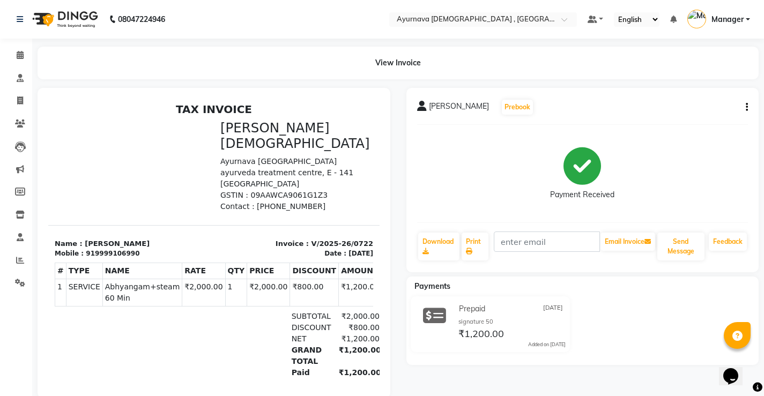
click at [747, 108] on icon "button" at bounding box center [747, 107] width 2 height 1
click at [708, 124] on div "Edit Invoice" at bounding box center [693, 120] width 73 height 13
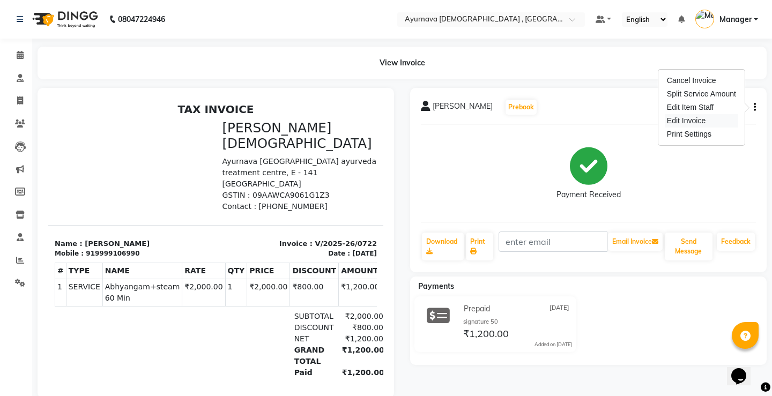
select select "service"
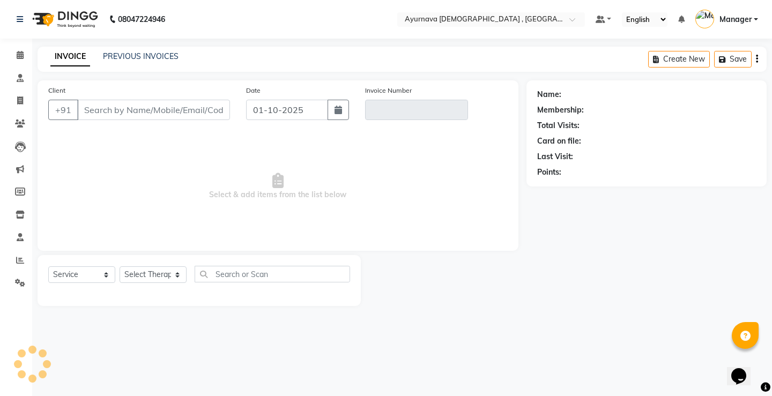
type input "9999106990"
type input "V/2025-26/0722"
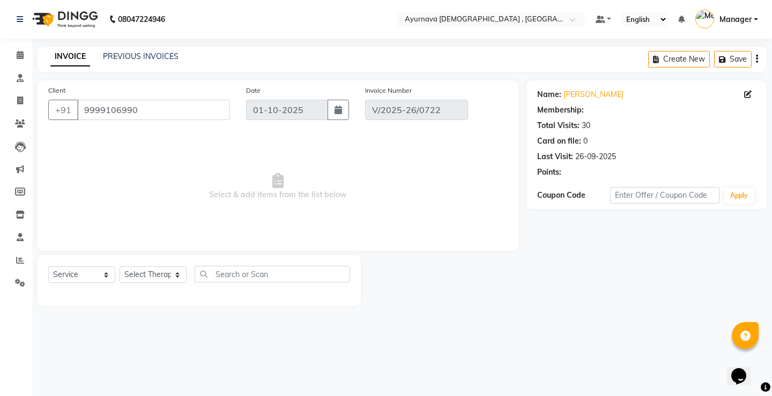
type input "[DATE]"
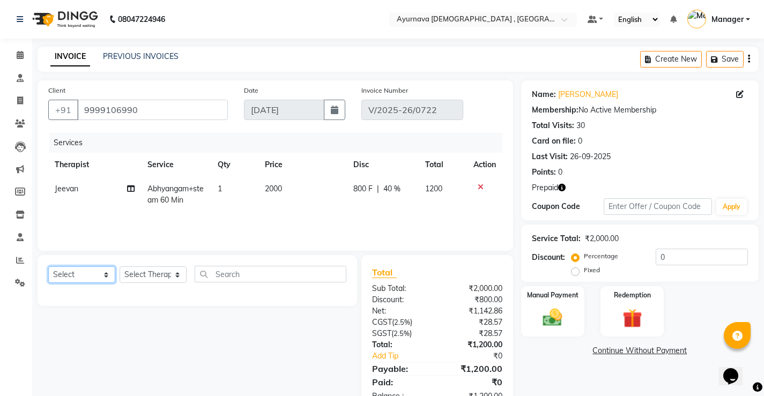
click at [103, 277] on select "Select Service Product Membership Package Voucher Prepaid Gift Card" at bounding box center [81, 275] width 67 height 17
select select "service"
click at [48, 267] on select "Select Service Product Membership Package Voucher Prepaid Gift Card" at bounding box center [81, 275] width 67 height 17
click at [172, 276] on select "Select Therapist Abhinav Anjali Anjali kalka ji ASHMITA Dileep Dr Arathy S Dr R…" at bounding box center [153, 275] width 67 height 17
select select "62346"
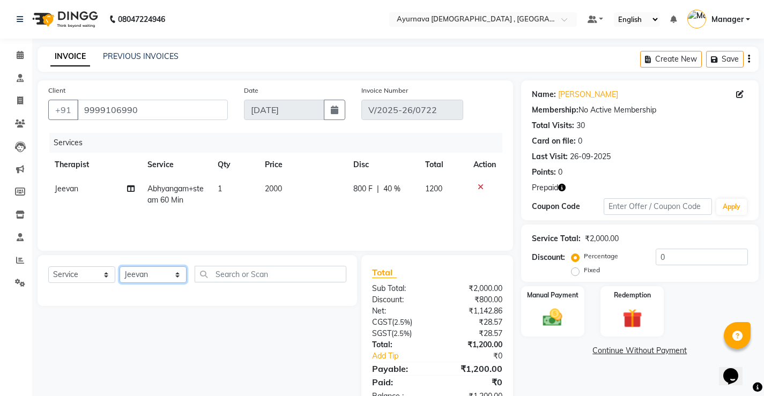
click at [120, 267] on select "Select Therapist Abhinav Anjali Anjali kalka ji ASHMITA Dileep Dr Arathy S Dr R…" at bounding box center [153, 275] width 67 height 17
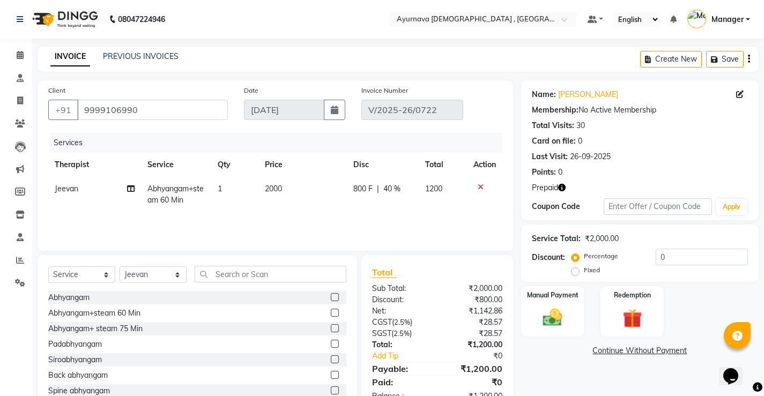
click at [331, 329] on label at bounding box center [335, 328] width 8 height 8
click at [331, 329] on input "checkbox" at bounding box center [334, 329] width 7 height 7
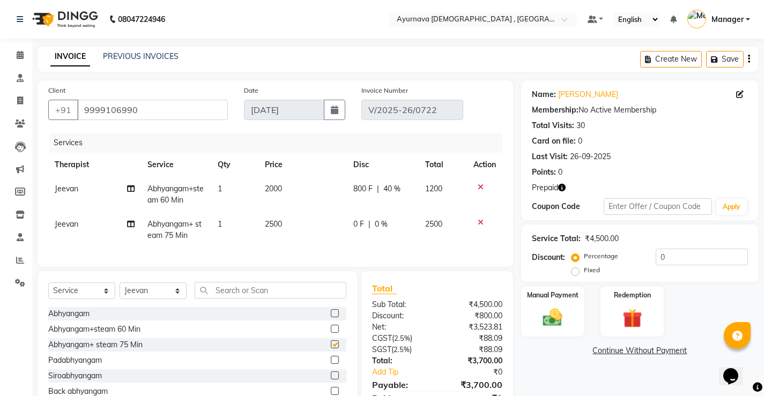
checkbox input "false"
click at [480, 186] on icon at bounding box center [481, 187] width 6 height 8
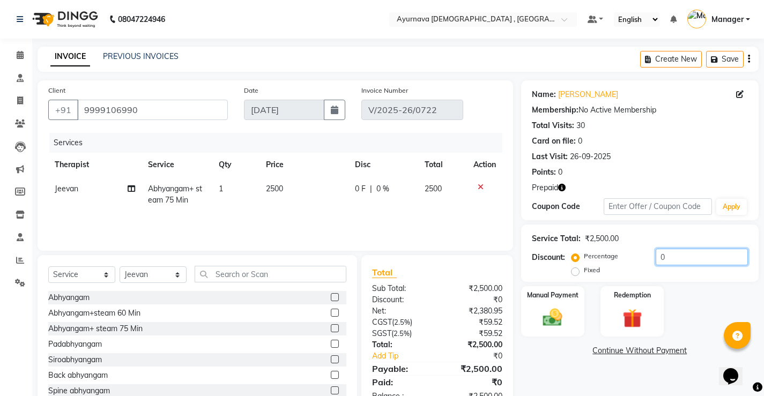
click at [657, 253] on input "0" at bounding box center [702, 257] width 92 height 17
type input "40"
click at [618, 324] on img at bounding box center [632, 318] width 33 height 25
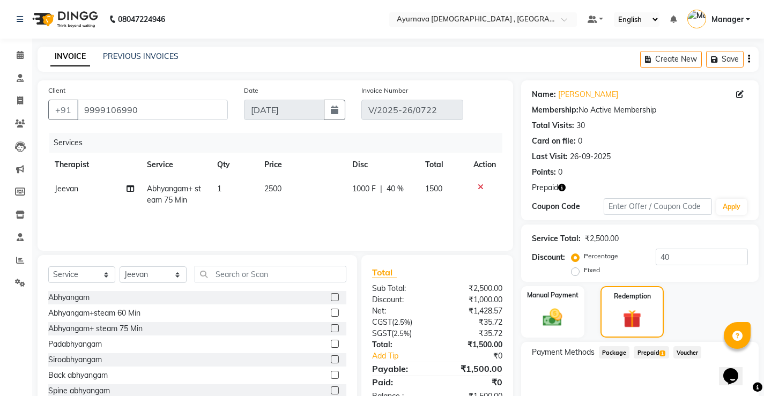
click at [657, 353] on span "Prepaid 1" at bounding box center [651, 352] width 35 height 12
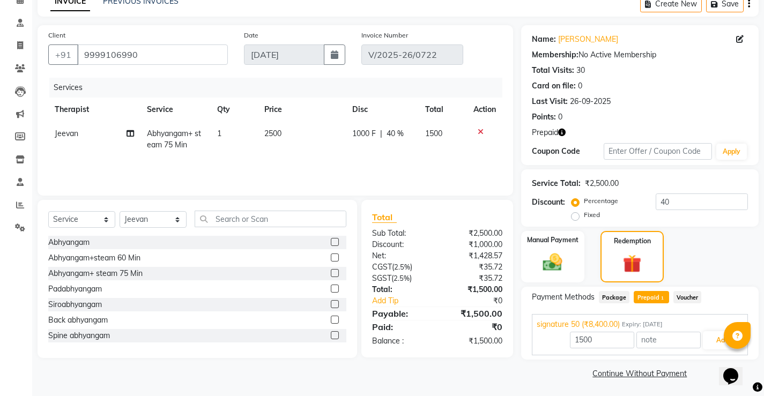
scroll to position [57, 0]
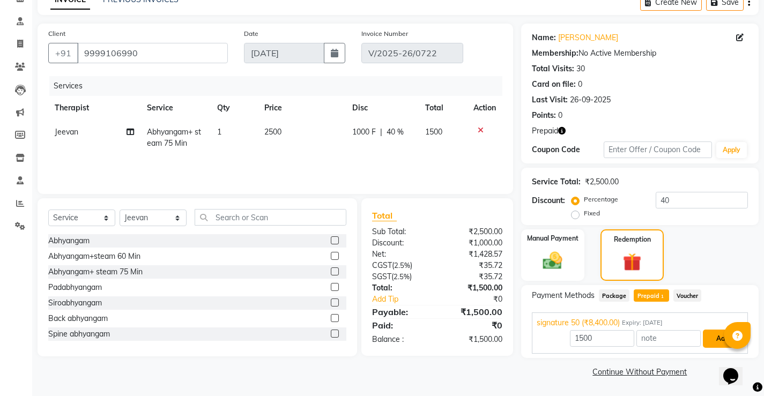
click at [714, 339] on button "Add" at bounding box center [722, 339] width 39 height 18
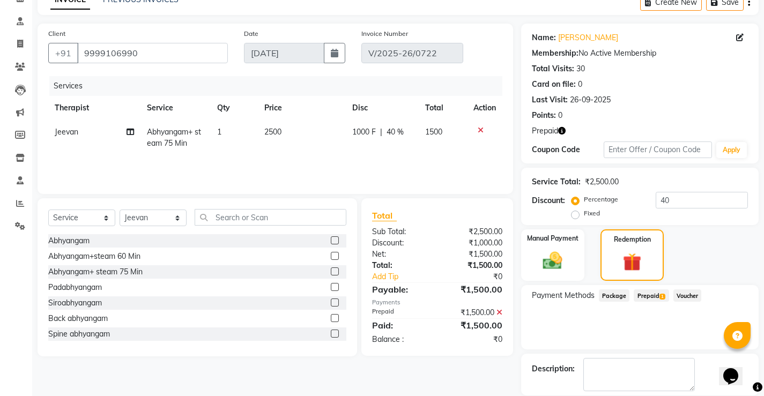
scroll to position [93, 0]
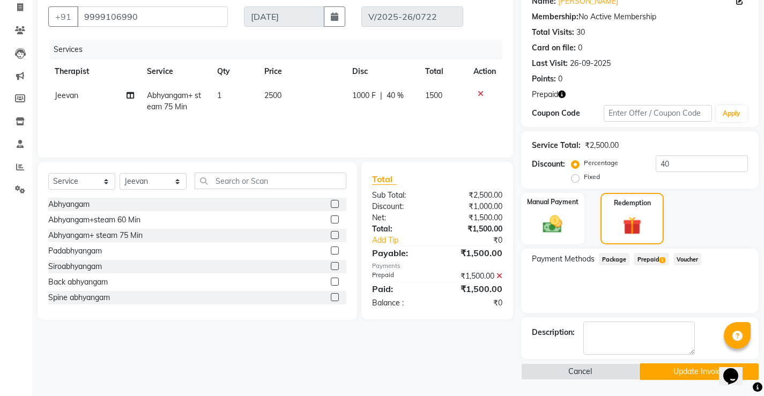
click at [682, 371] on button "Update Invoice" at bounding box center [699, 372] width 119 height 17
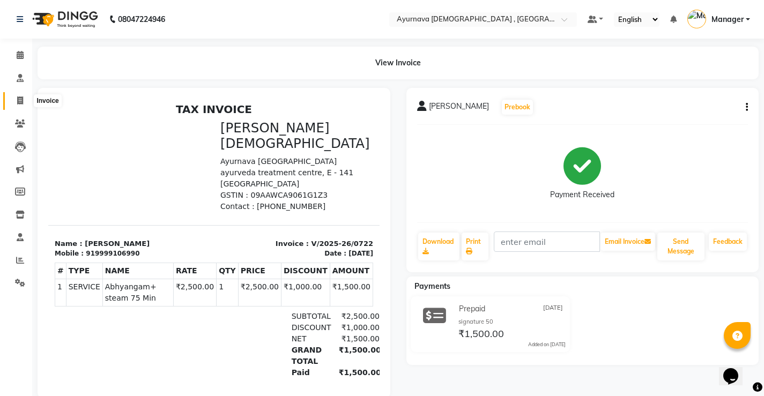
click at [19, 105] on span at bounding box center [20, 101] width 19 height 12
select select "service"
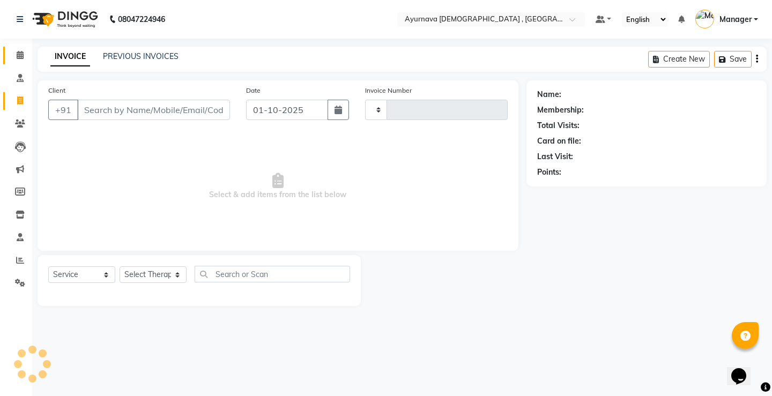
type input "1593"
select select "5587"
click at [18, 54] on icon at bounding box center [20, 55] width 7 height 8
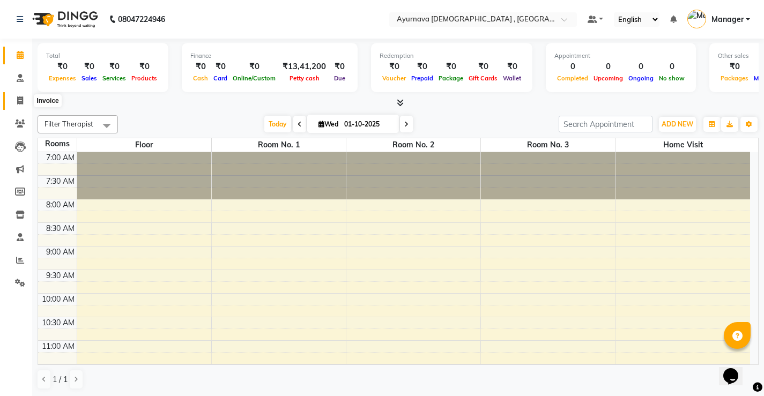
click at [17, 101] on icon at bounding box center [20, 101] width 6 height 8
select select "5587"
select select "service"
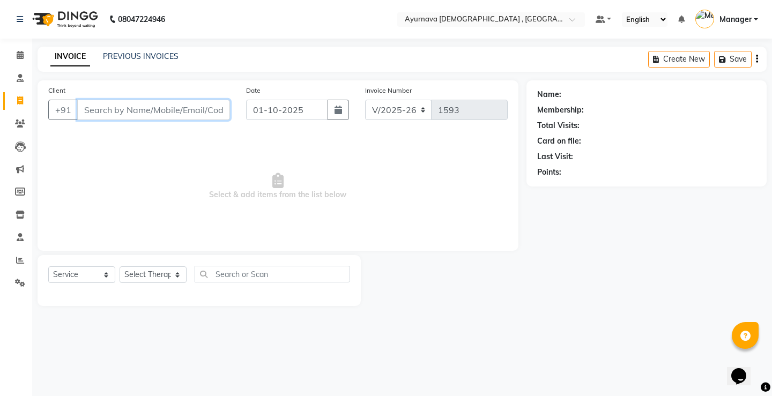
click at [105, 115] on input "Client" at bounding box center [153, 110] width 153 height 20
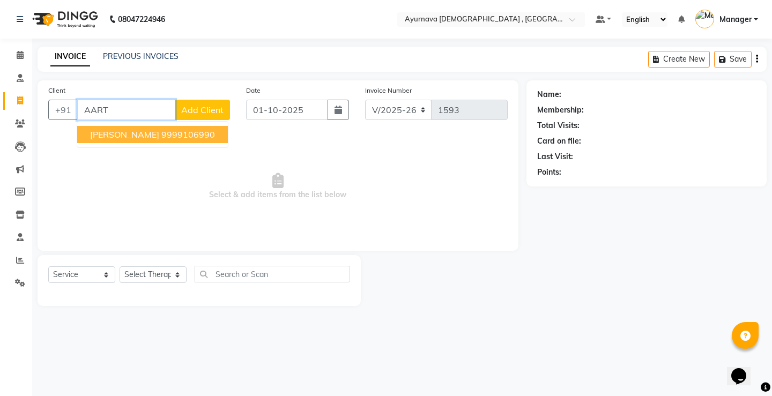
click at [105, 132] on span "[PERSON_NAME]" at bounding box center [124, 134] width 69 height 11
type input "9999106990"
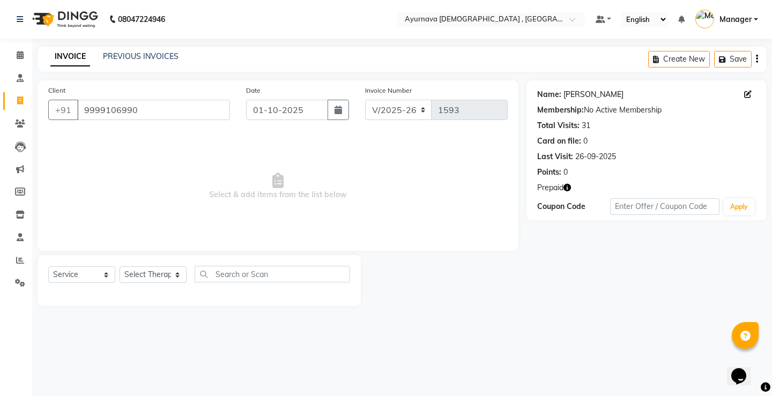
click at [592, 94] on link "[PERSON_NAME]" at bounding box center [594, 94] width 60 height 11
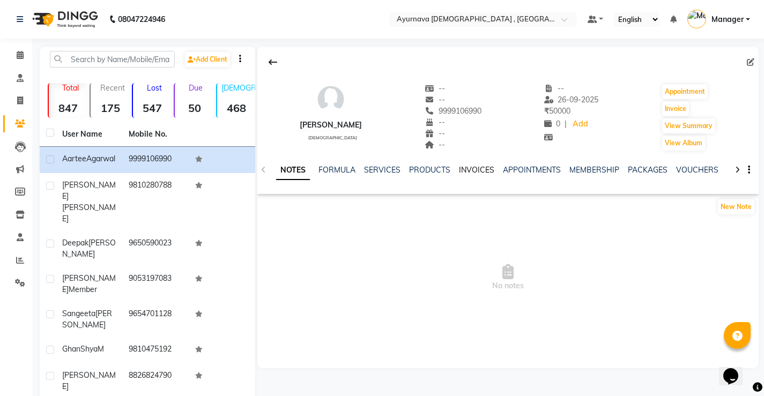
click at [464, 167] on link "INVOICES" at bounding box center [476, 170] width 35 height 10
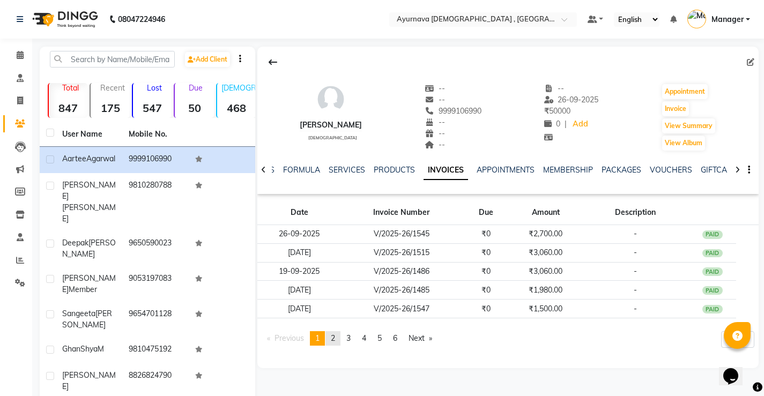
click at [335, 339] on span "2" at bounding box center [333, 339] width 4 height 10
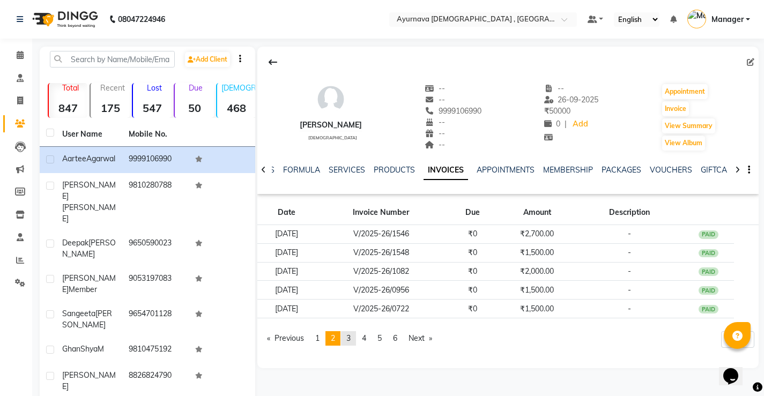
click at [350, 339] on span "3" at bounding box center [348, 339] width 4 height 10
click at [335, 339] on span "2" at bounding box center [333, 339] width 4 height 10
click at [347, 337] on link "page 3" at bounding box center [348, 338] width 15 height 14
click at [366, 338] on span "4" at bounding box center [364, 339] width 4 height 10
click at [382, 339] on span "5" at bounding box center [380, 339] width 4 height 10
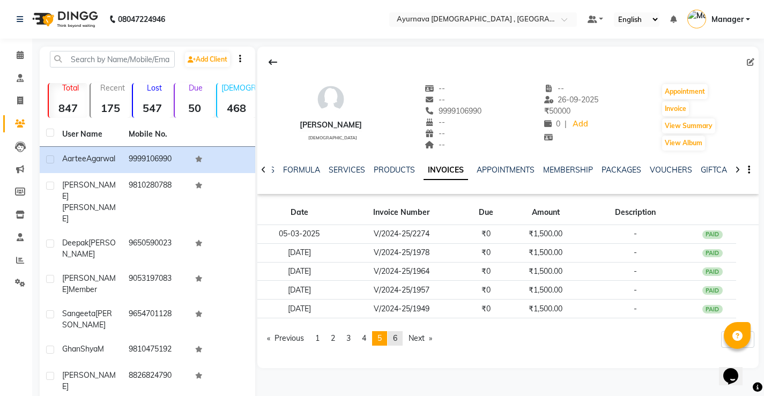
click at [397, 337] on span "6" at bounding box center [395, 339] width 4 height 10
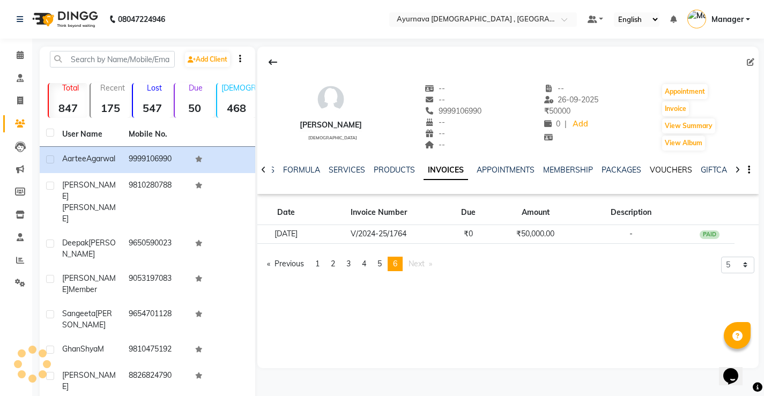
click at [669, 172] on link "VOUCHERS" at bounding box center [671, 170] width 42 height 10
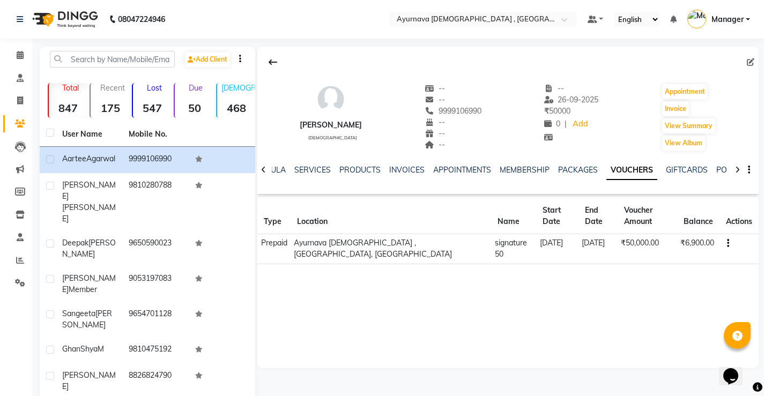
click at [689, 213] on th "Balance" at bounding box center [698, 216] width 42 height 36
click at [693, 210] on th "Balance" at bounding box center [698, 216] width 42 height 36
click at [565, 172] on link "PACKAGES" at bounding box center [578, 170] width 40 height 10
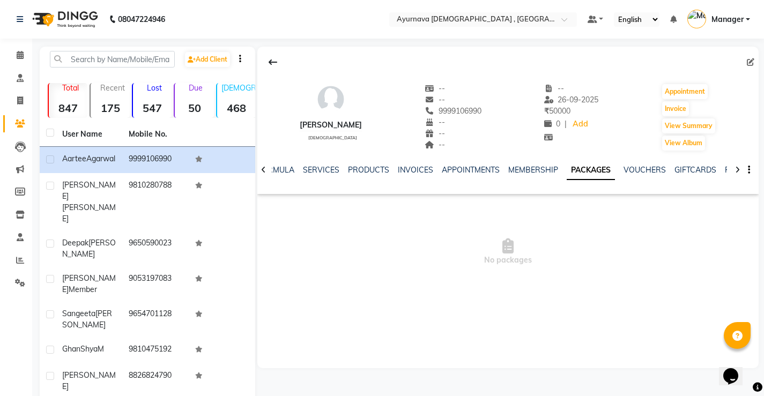
click at [531, 164] on div "NOTES FORMULA SERVICES PRODUCTS INVOICES APPOINTMENTS MEMBERSHIP PACKAGES VOUCH…" at bounding box center [507, 170] width 501 height 37
click at [529, 171] on link "MEMBERSHIP" at bounding box center [533, 170] width 50 height 10
click at [422, 167] on link "INVOICES" at bounding box center [423, 170] width 35 height 10
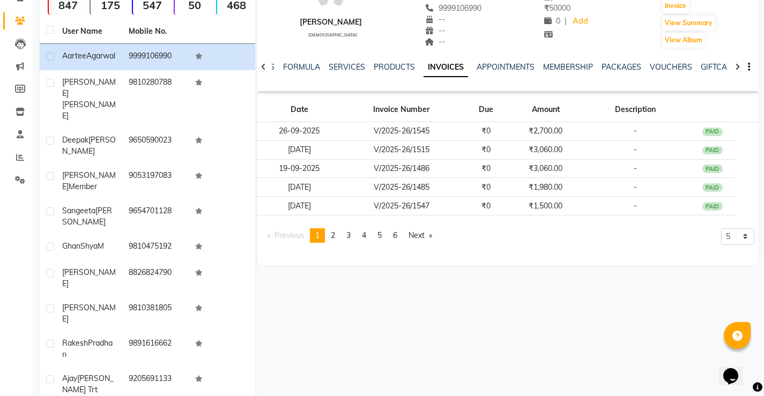
scroll to position [107, 0]
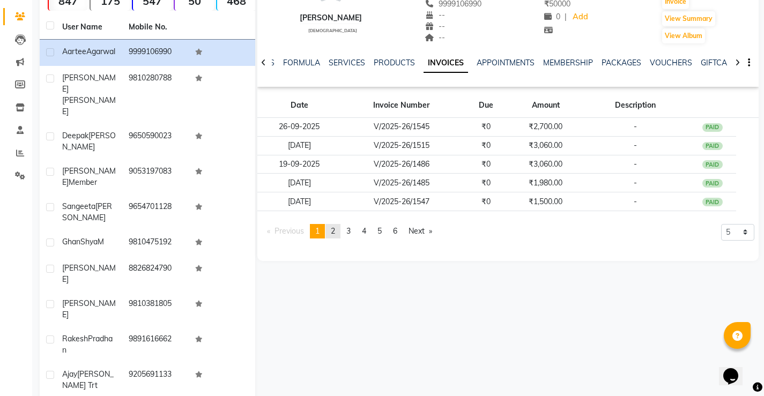
click at [334, 227] on span "2" at bounding box center [333, 231] width 4 height 10
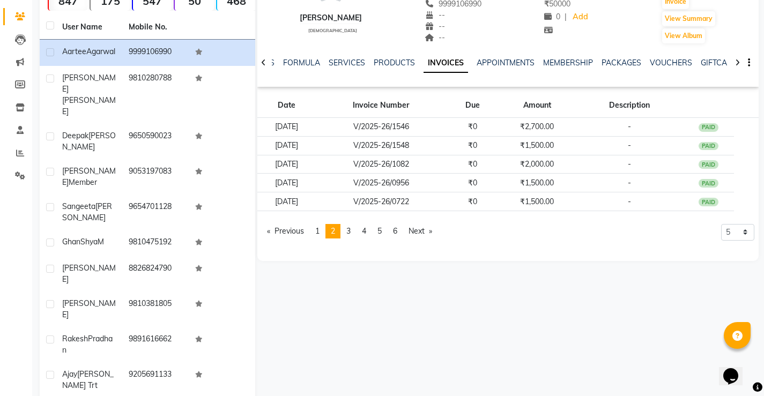
click at [438, 61] on link "INVOICES" at bounding box center [446, 63] width 45 height 19
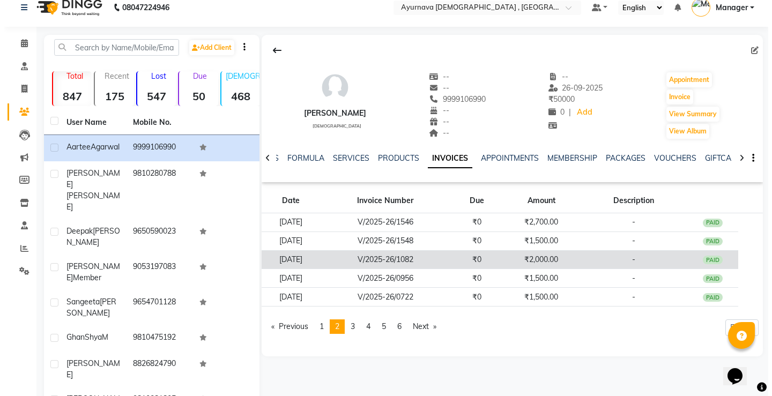
scroll to position [0, 0]
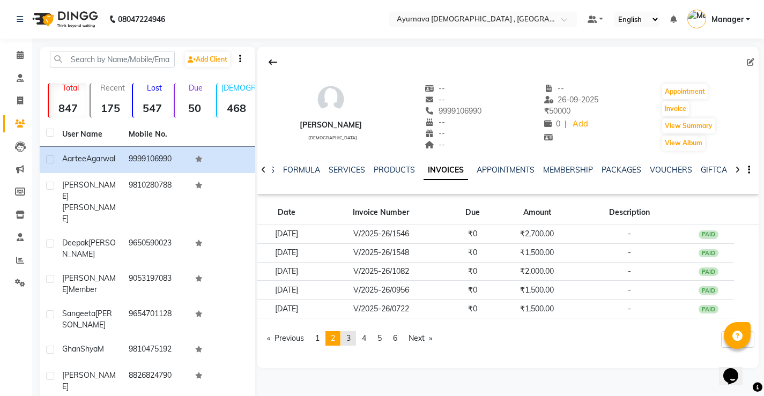
click at [351, 338] on span "3" at bounding box center [348, 339] width 4 height 10
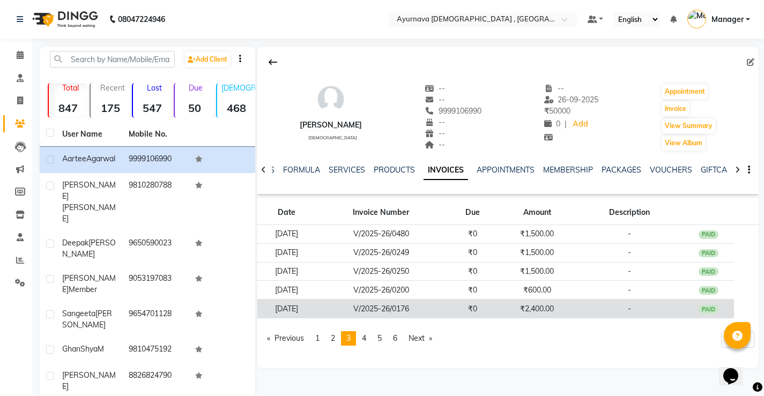
click at [445, 313] on td "V/2025-26/0176" at bounding box center [380, 309] width 131 height 19
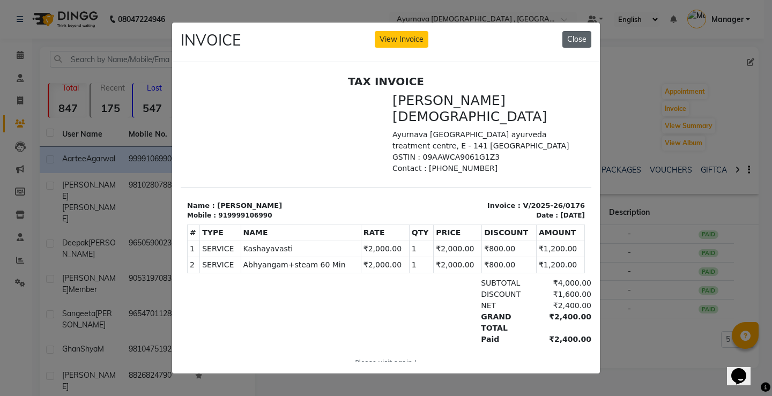
click at [567, 36] on button "Close" at bounding box center [577, 39] width 29 height 17
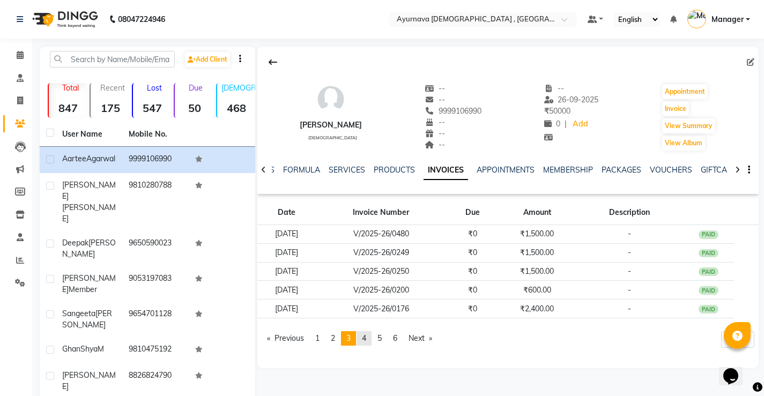
click at [366, 337] on span "4" at bounding box center [364, 339] width 4 height 10
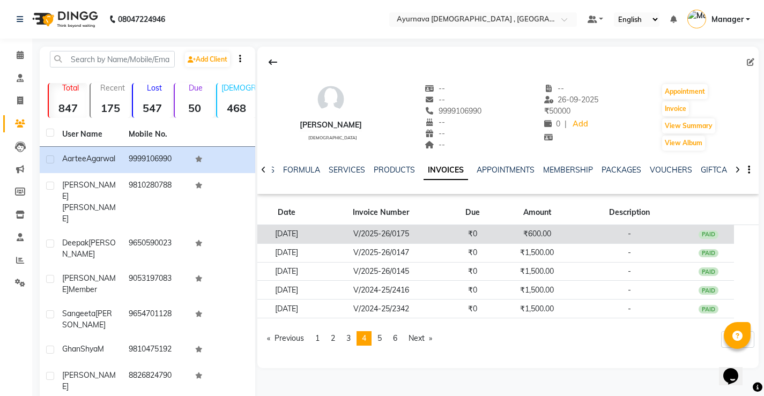
click at [463, 232] on td "₹0" at bounding box center [473, 234] width 52 height 19
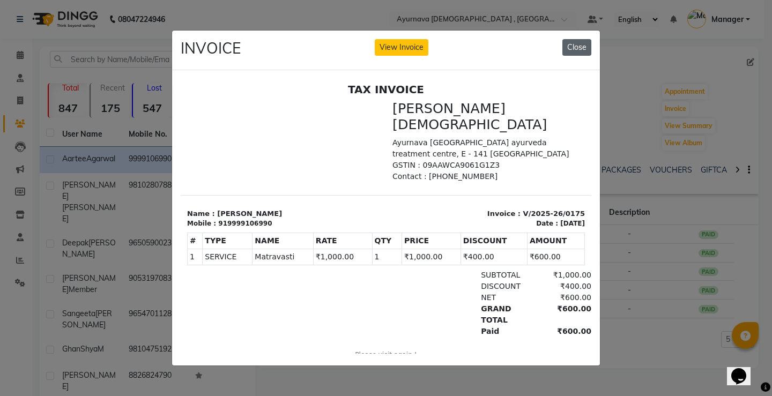
click at [586, 41] on button "Close" at bounding box center [577, 47] width 29 height 17
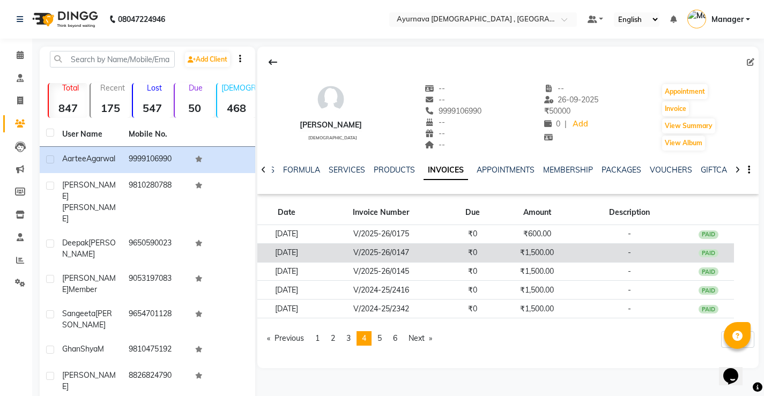
click at [537, 256] on td "₹1,500.00" at bounding box center [537, 252] width 77 height 19
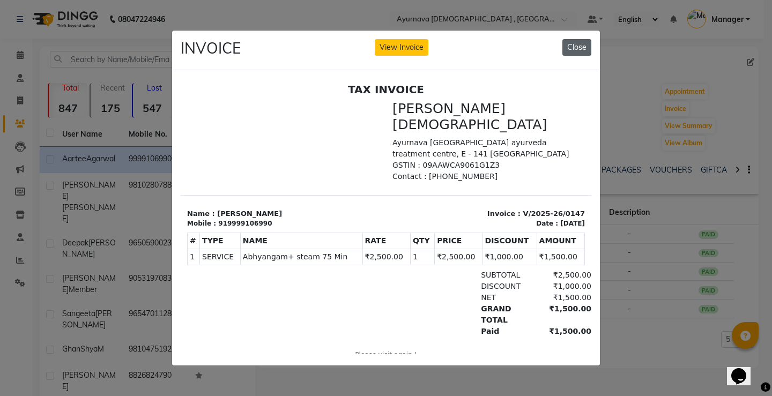
click at [572, 41] on button "Close" at bounding box center [577, 47] width 29 height 17
